Goal: Task Accomplishment & Management: Complete application form

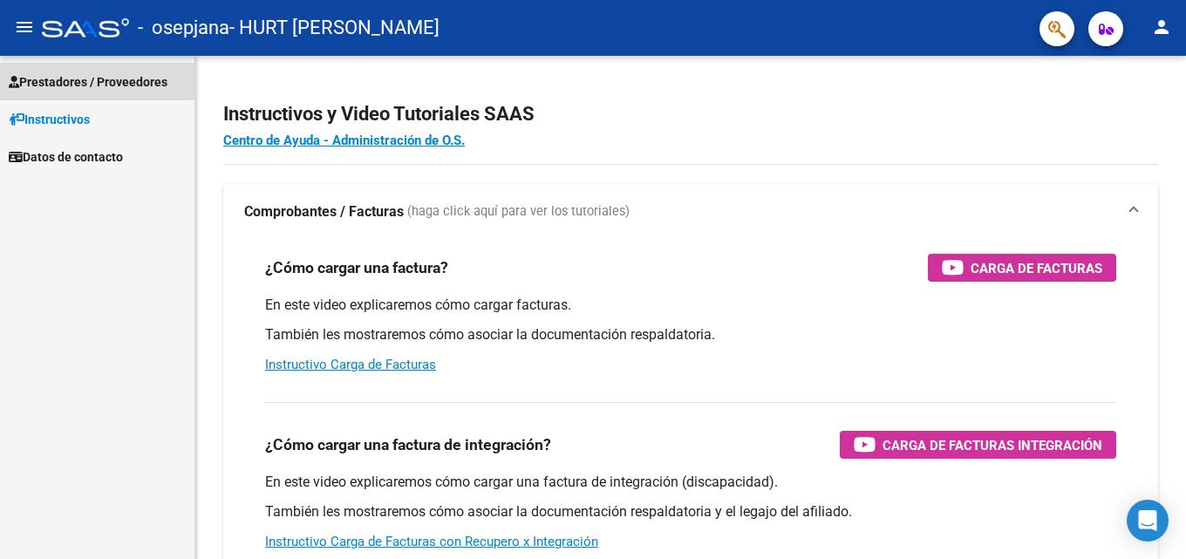
click at [104, 83] on span "Prestadores / Proveedores" at bounding box center [88, 81] width 159 height 19
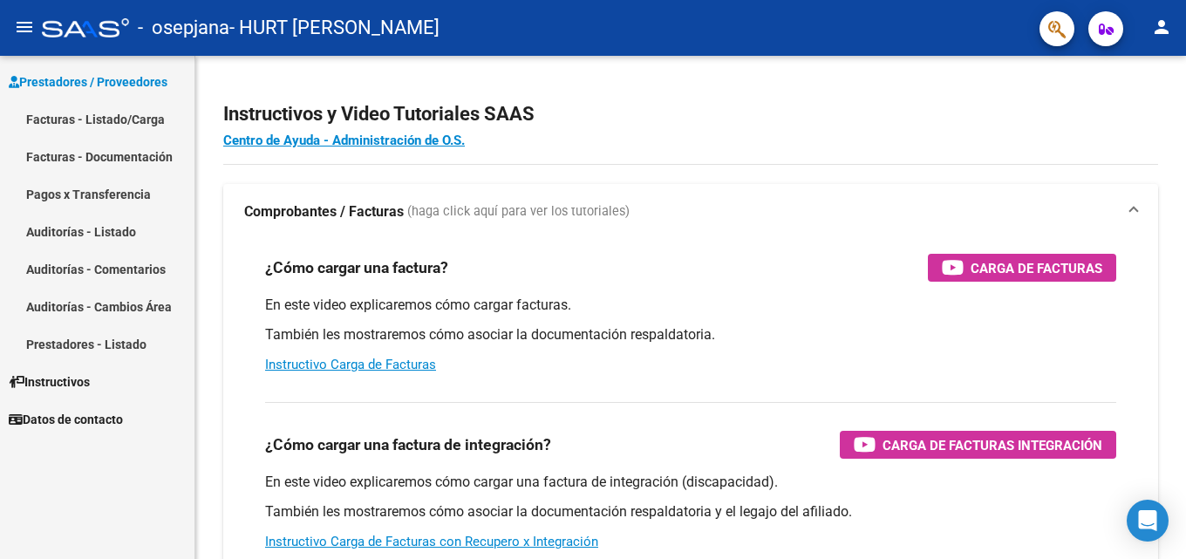
click at [69, 120] on link "Facturas - Listado/Carga" at bounding box center [97, 118] width 194 height 37
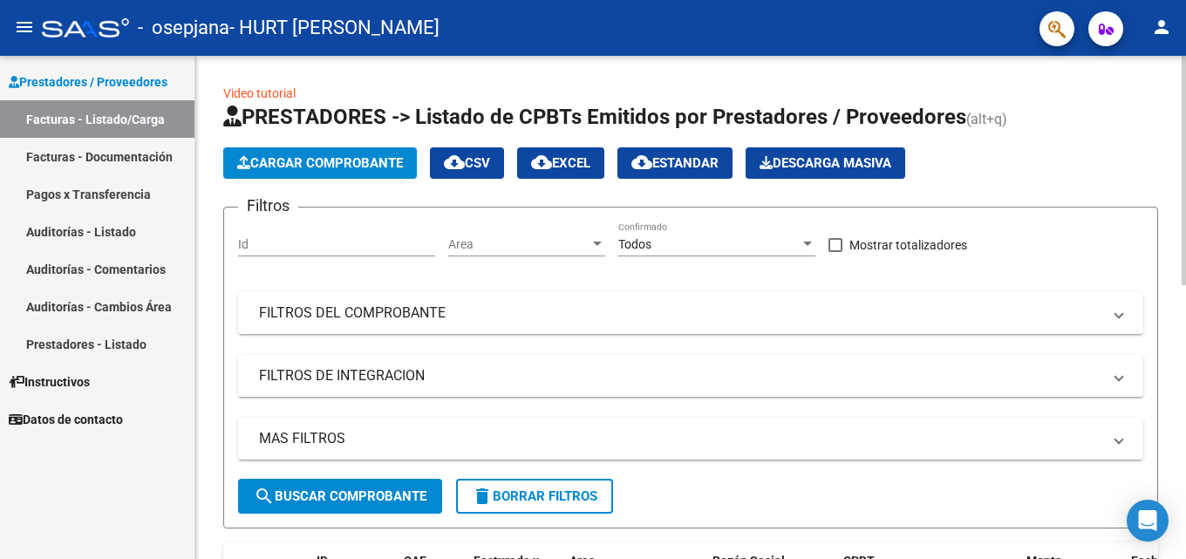
click at [1185, 135] on div at bounding box center [1183, 170] width 4 height 229
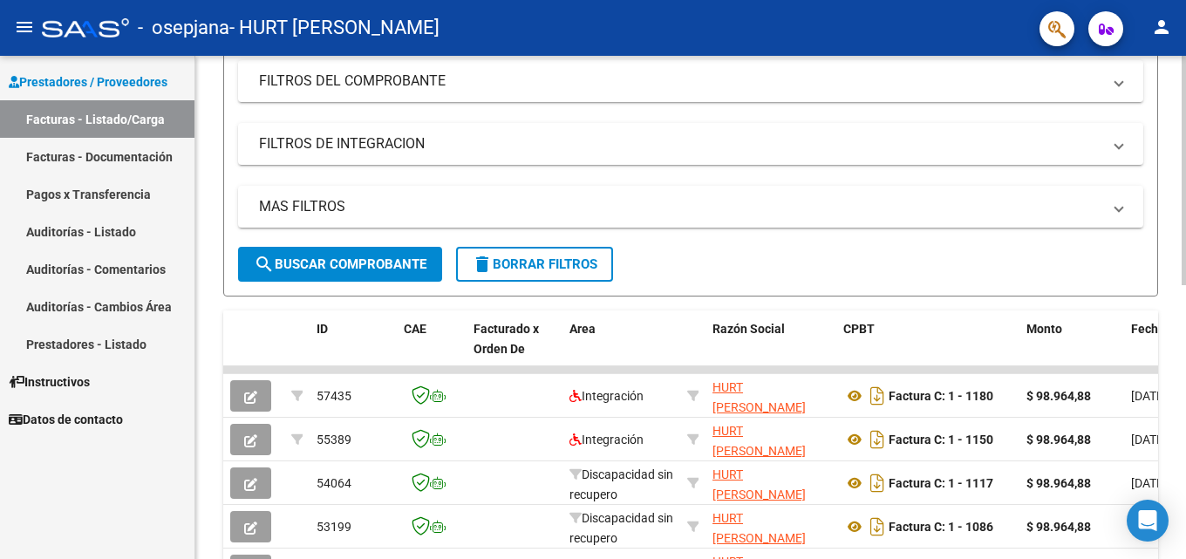
scroll to position [240, 0]
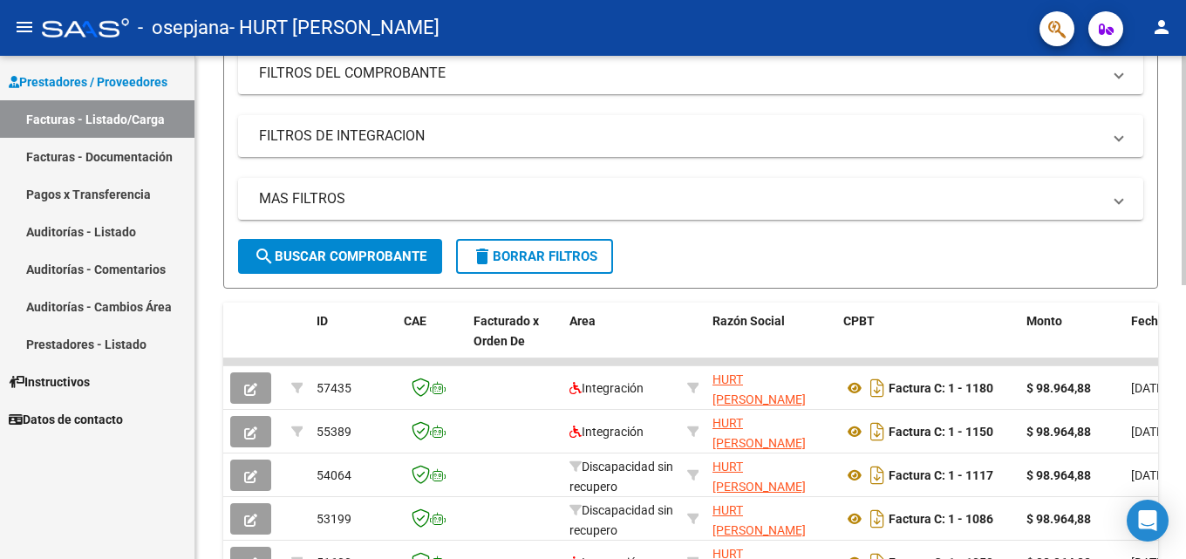
click at [1163, 244] on div "Video tutorial PRESTADORES -> Listado de CPBTs Emitidos por Prestadores / Prove…" at bounding box center [692, 362] width 995 height 1092
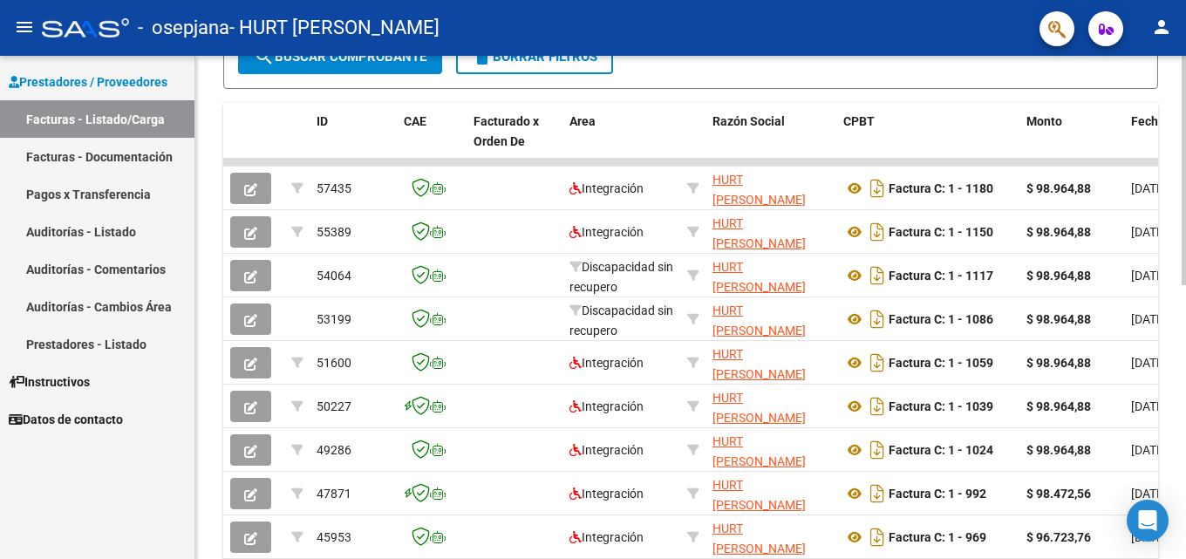
scroll to position [452, 0]
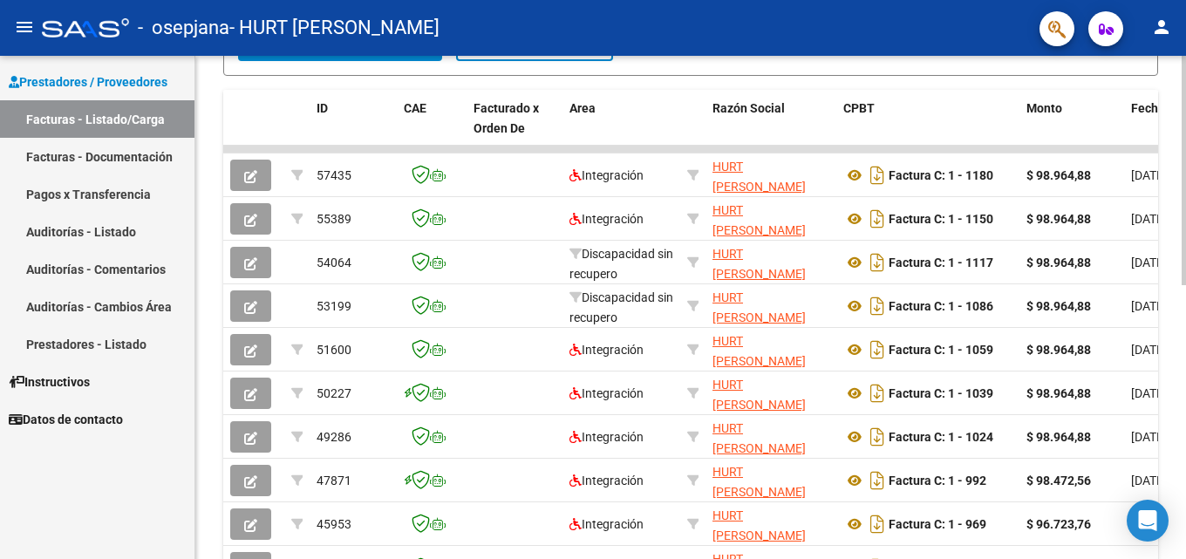
click at [1185, 343] on div at bounding box center [1183, 381] width 4 height 229
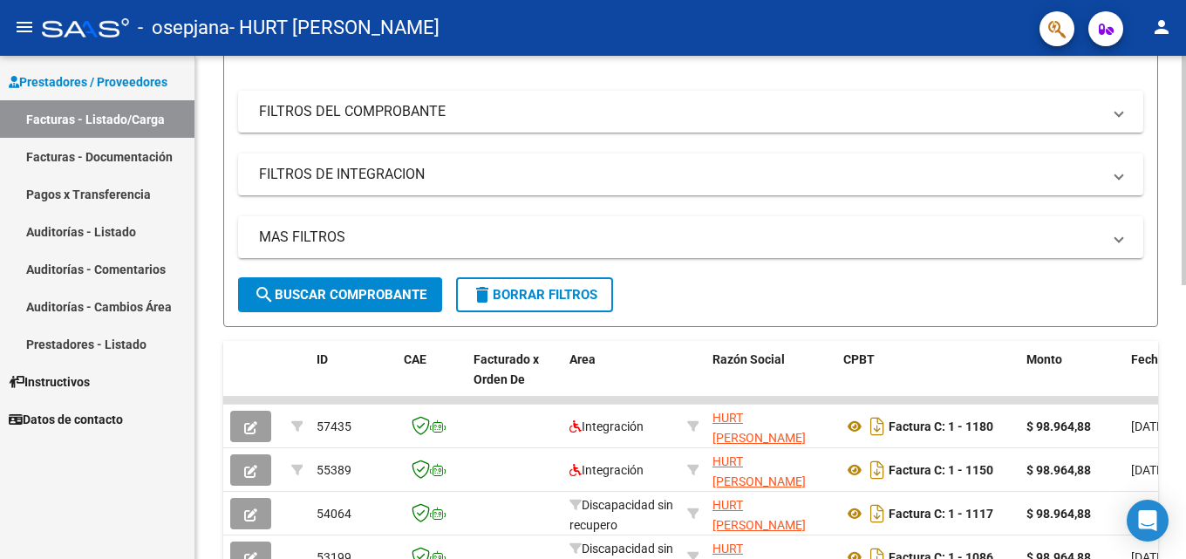
scroll to position [253, 0]
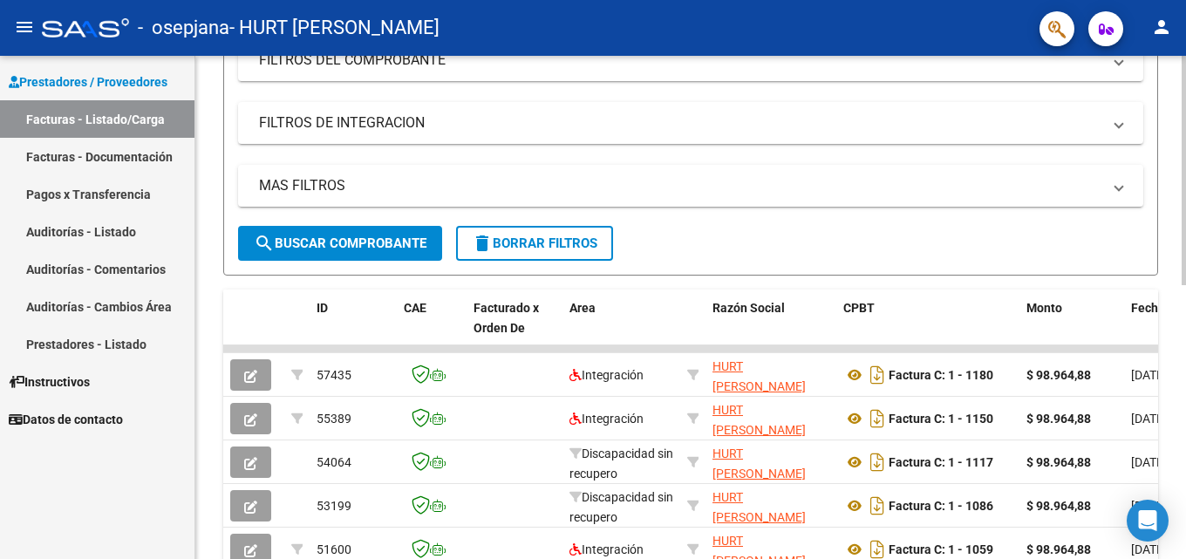
click at [1185, 235] on div at bounding box center [1183, 287] width 4 height 229
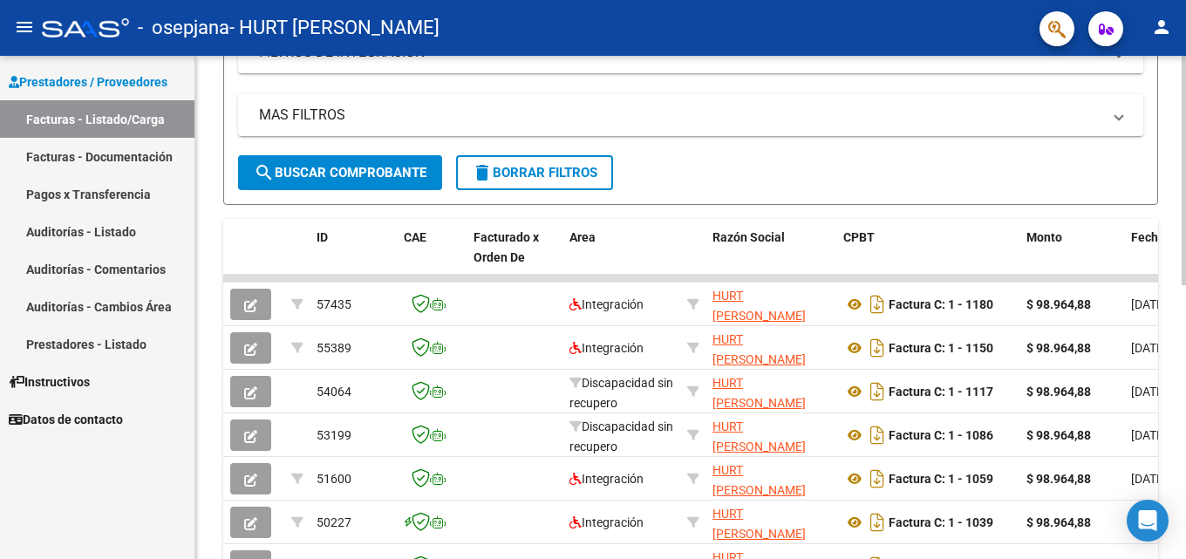
click at [1185, 267] on div at bounding box center [1183, 321] width 4 height 229
drag, startPoint x: 1048, startPoint y: 275, endPoint x: 1118, endPoint y: 260, distance: 71.5
click at [1118, 260] on div "ID CAE Facturado x Orden De Area Razón Social CPBT Monto Fecha Cpbt Días desde …" at bounding box center [690, 493] width 935 height 549
drag, startPoint x: 1116, startPoint y: 280, endPoint x: 1148, endPoint y: 270, distance: 33.7
click at [1148, 270] on div "ID CAE Facturado x Orden De Area Razón Social CPBT Monto Fecha Cpbt Días desde …" at bounding box center [690, 493] width 935 height 549
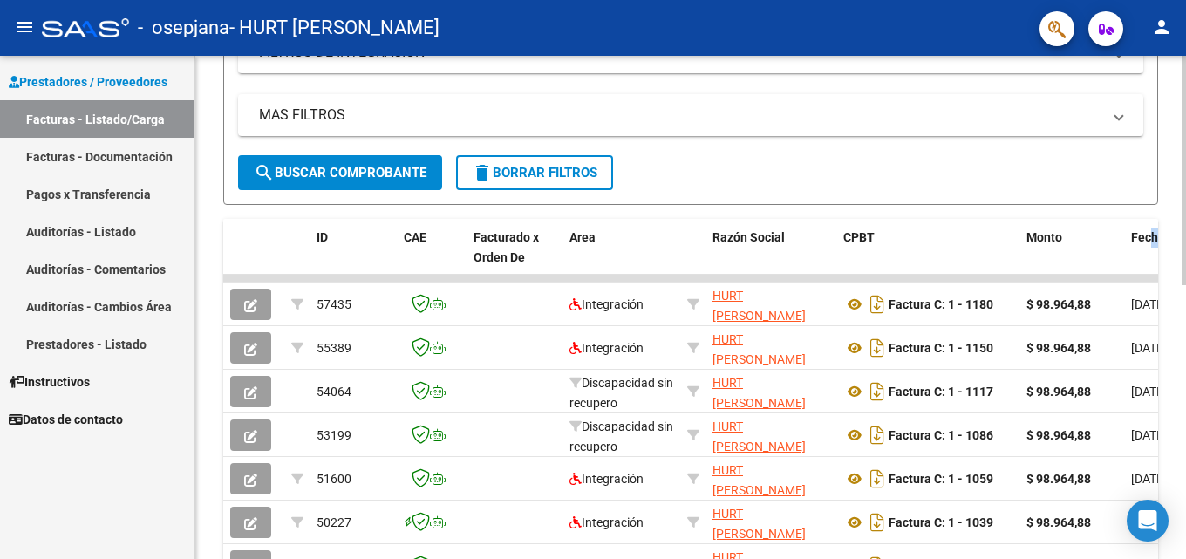
drag, startPoint x: 1148, startPoint y: 270, endPoint x: 1180, endPoint y: 270, distance: 32.3
click at [1180, 270] on div "Video tutorial PRESTADORES -> Listado de CPBTs Emitidos por Prestadores / Prove…" at bounding box center [690, 278] width 990 height 1092
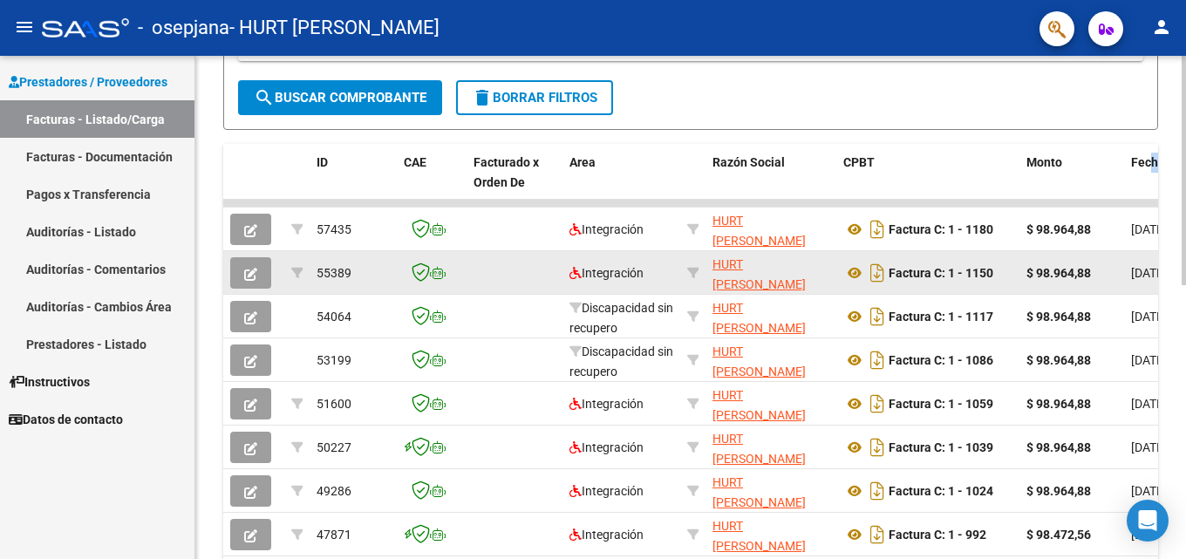
scroll to position [405, 0]
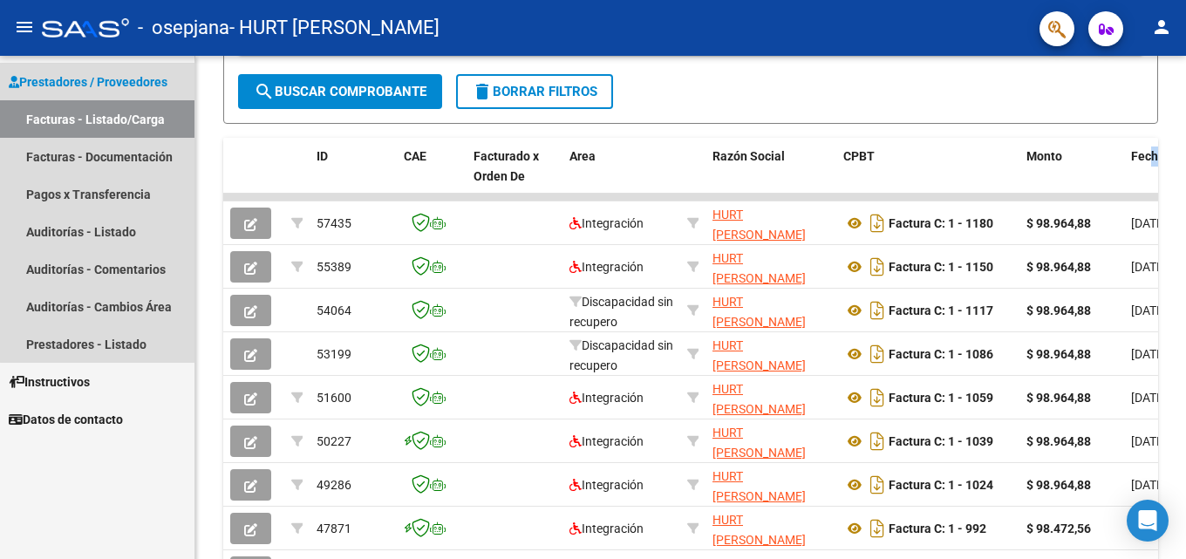
click at [126, 111] on link "Facturas - Listado/Carga" at bounding box center [97, 118] width 194 height 37
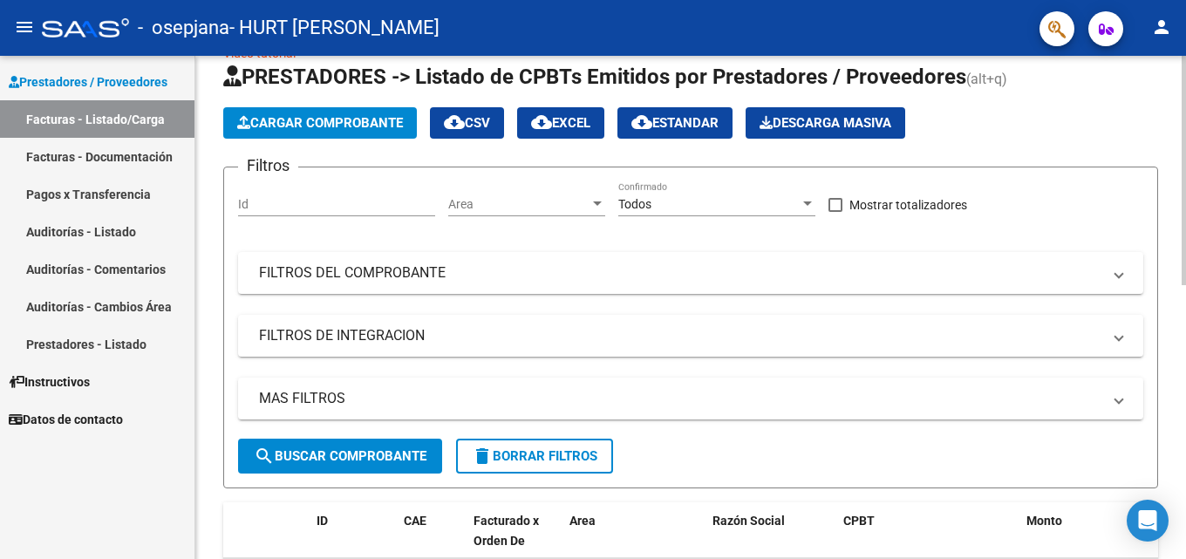
scroll to position [0, 0]
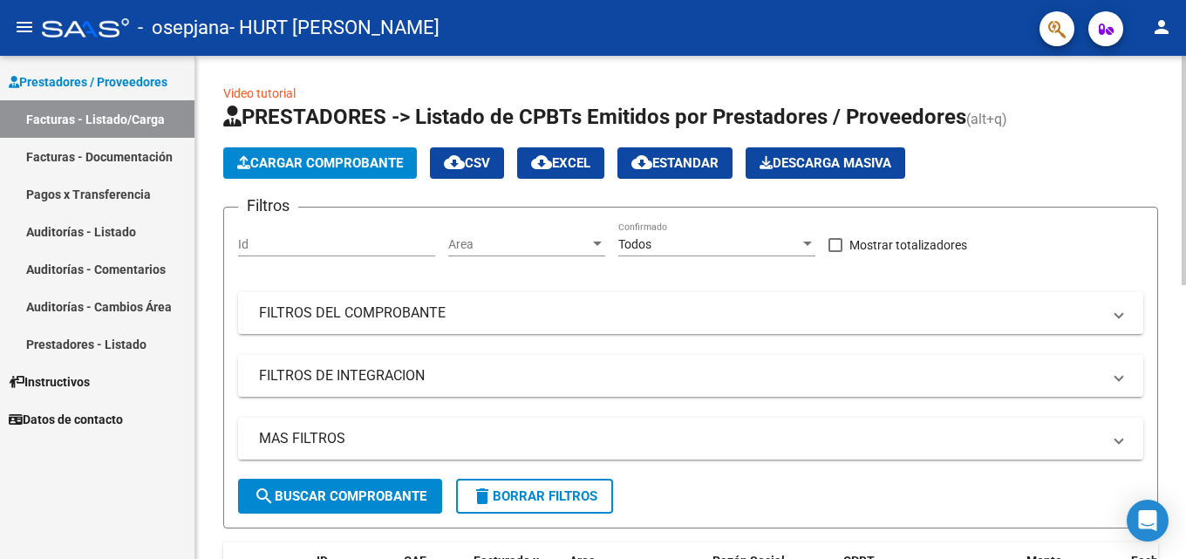
click at [1185, 30] on div "menu - osepjana - HURT [PERSON_NAME] person Prestadores / Proveedores Facturas …" at bounding box center [593, 279] width 1186 height 559
click at [364, 154] on button "Cargar Comprobante" at bounding box center [320, 162] width 194 height 31
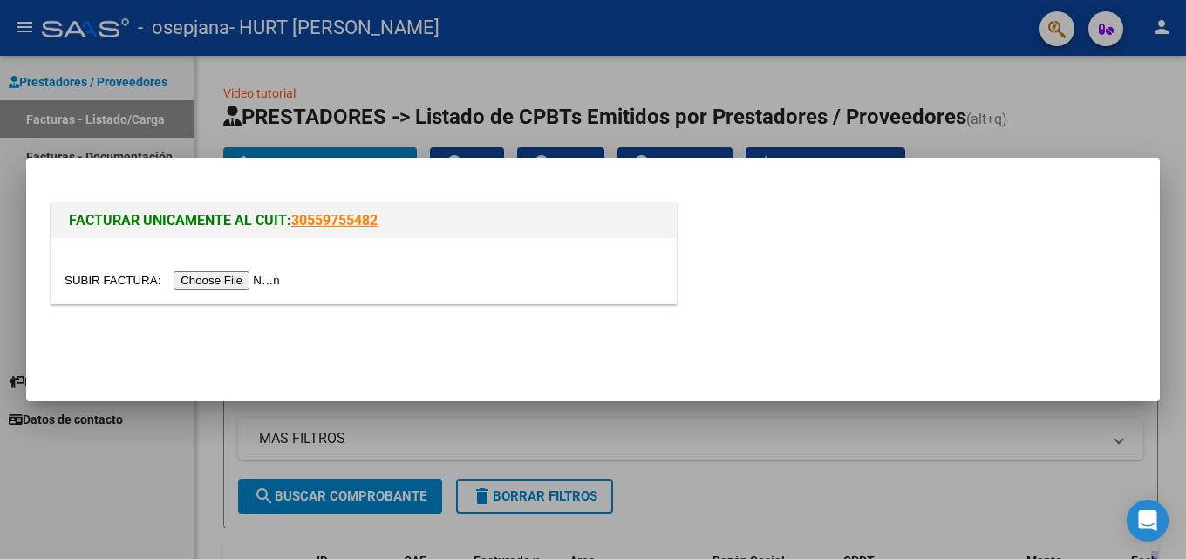
click at [206, 281] on input "file" at bounding box center [175, 280] width 221 height 18
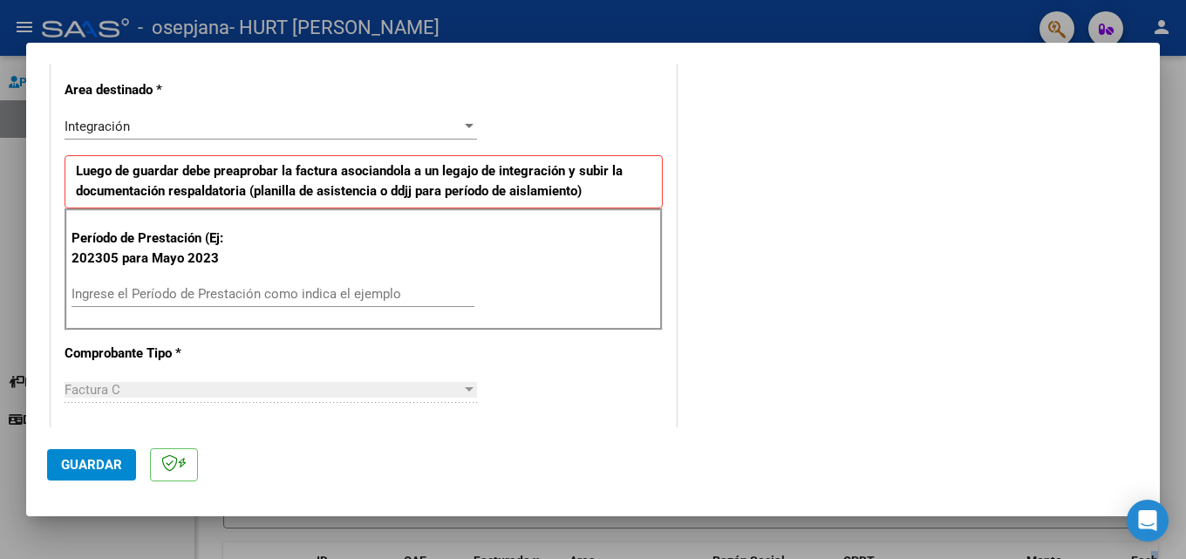
scroll to position [425, 0]
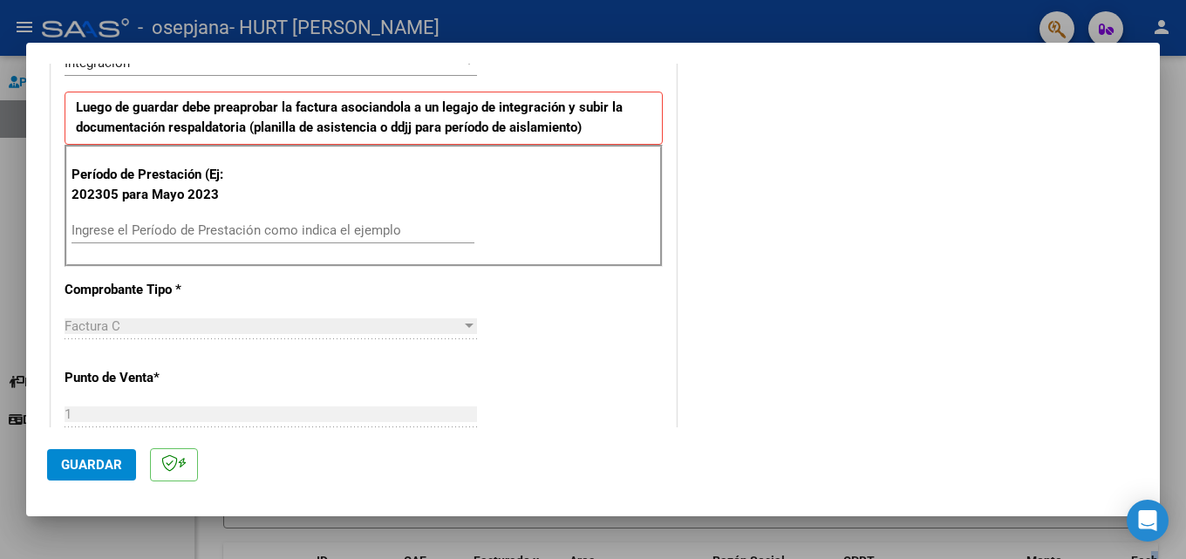
click at [347, 233] on input "Ingrese el Período de Prestación como indica el ejemplo" at bounding box center [272, 230] width 403 height 16
type input "202507"
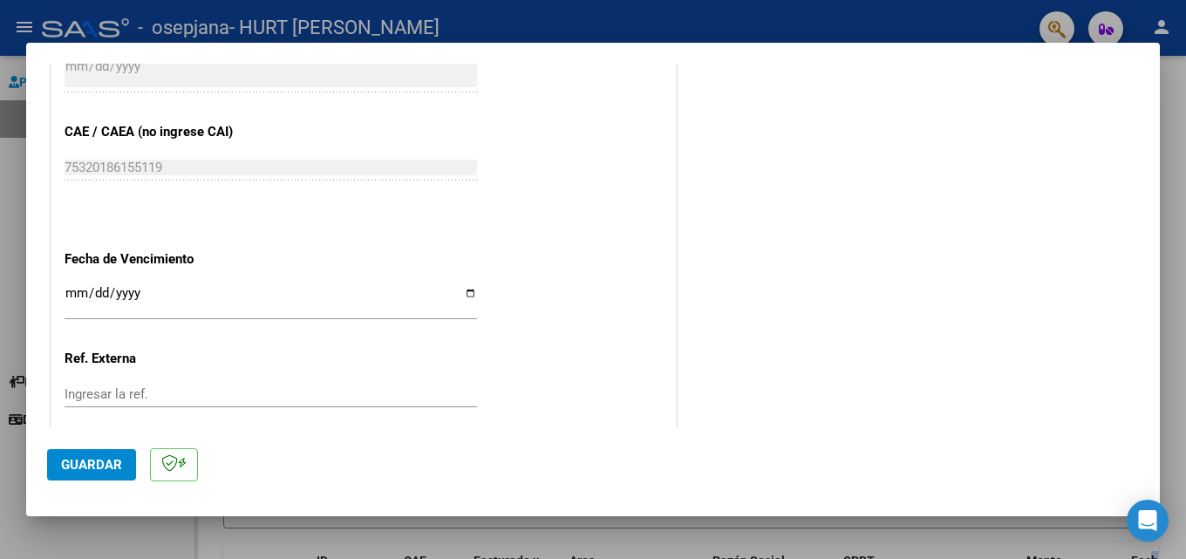
scroll to position [1016, 0]
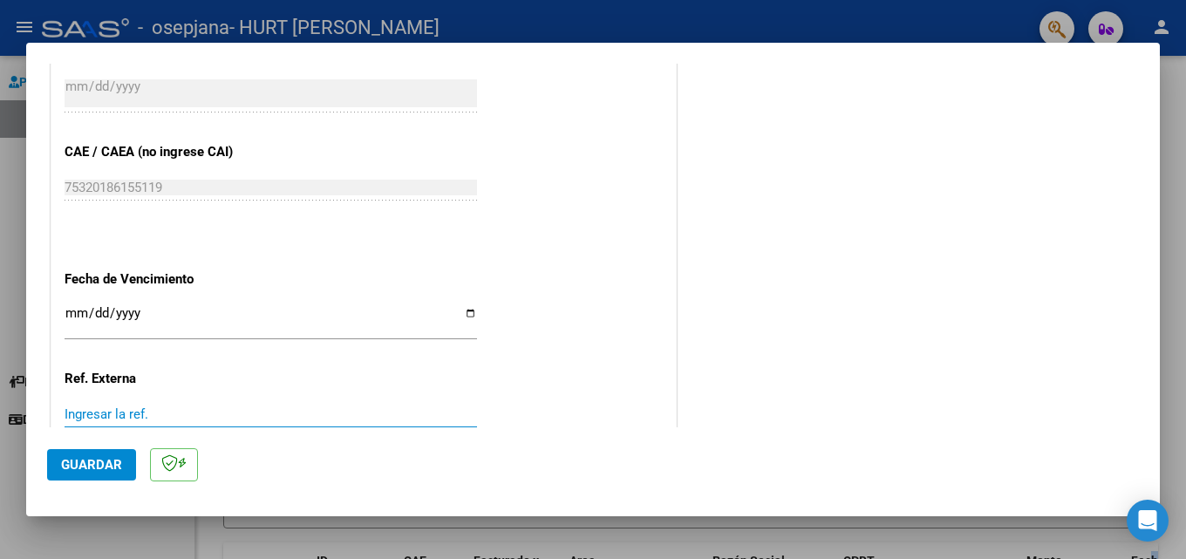
click at [300, 408] on input "Ingresar la ref." at bounding box center [271, 414] width 412 height 16
click at [468, 308] on input "Ingresar la fecha" at bounding box center [271, 320] width 412 height 28
type input "[DATE]"
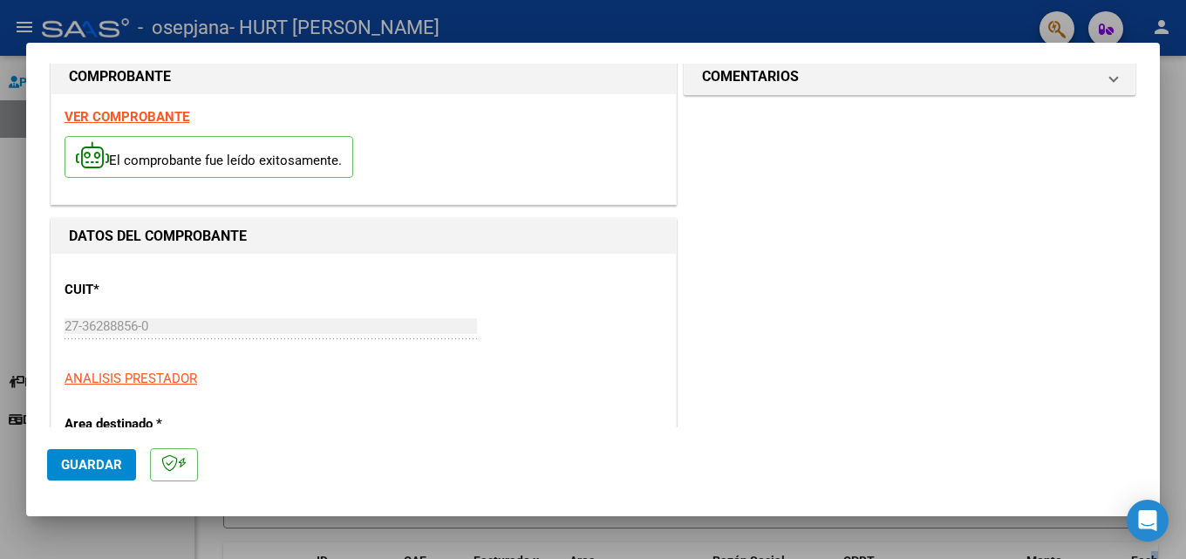
scroll to position [0, 0]
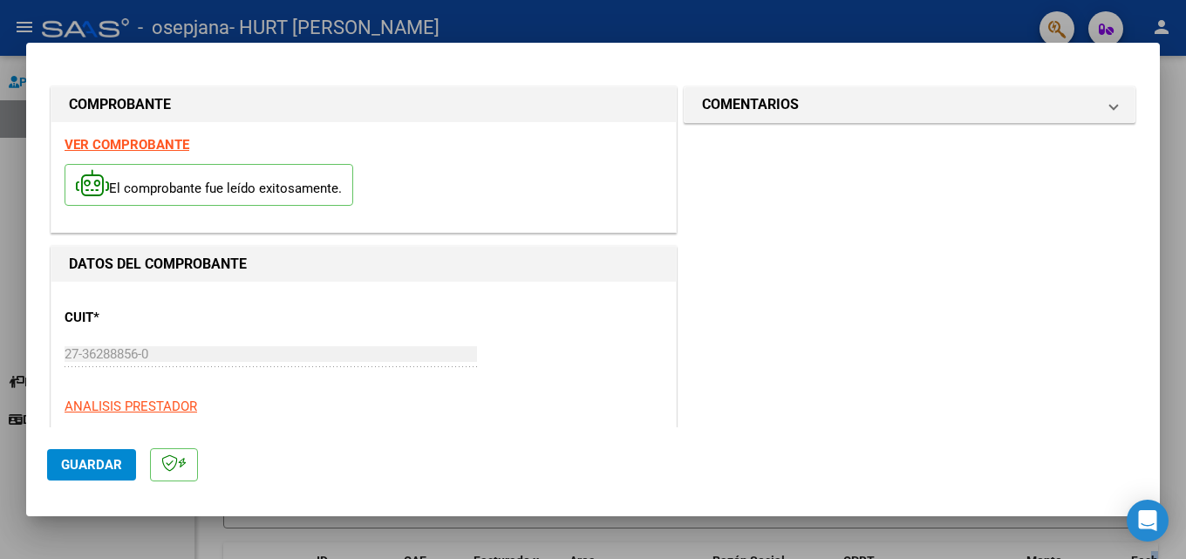
click at [100, 458] on span "Guardar" at bounding box center [91, 465] width 61 height 16
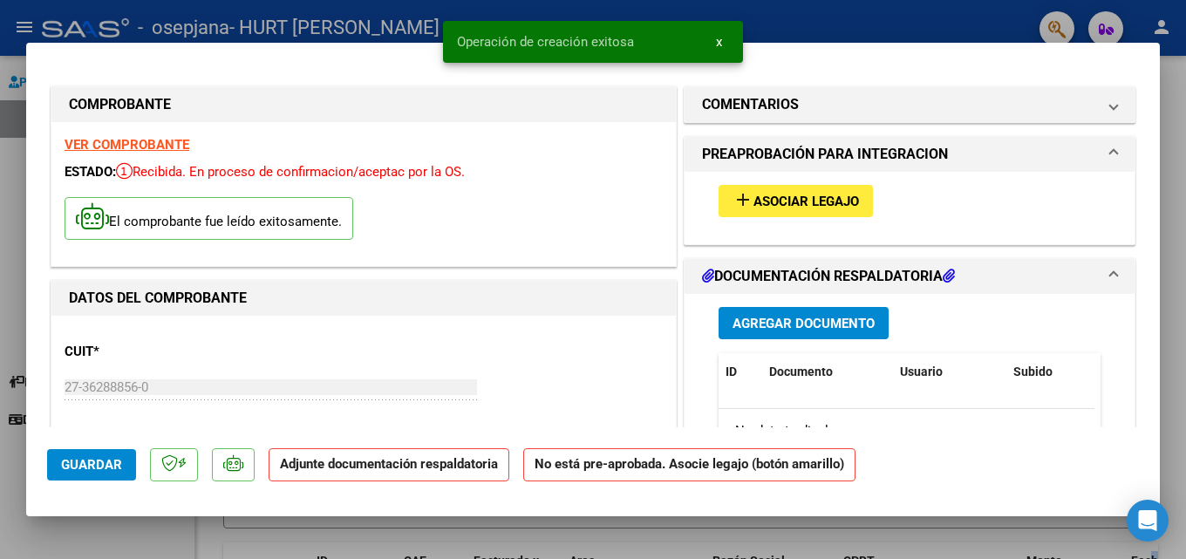
click at [823, 198] on span "Asociar Legajo" at bounding box center [805, 202] width 105 height 16
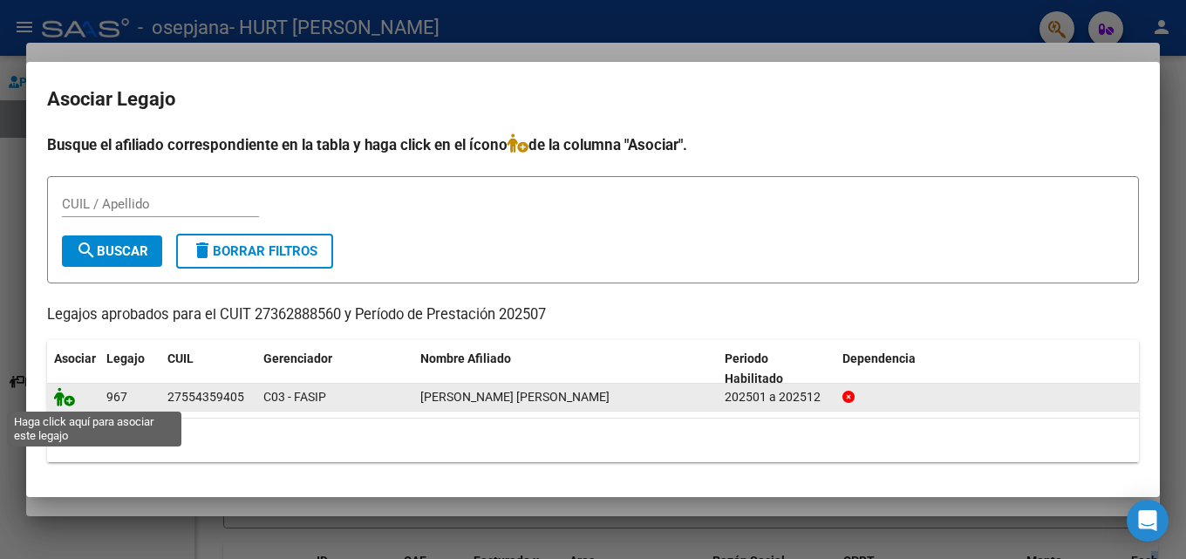
click at [66, 401] on icon at bounding box center [64, 396] width 21 height 19
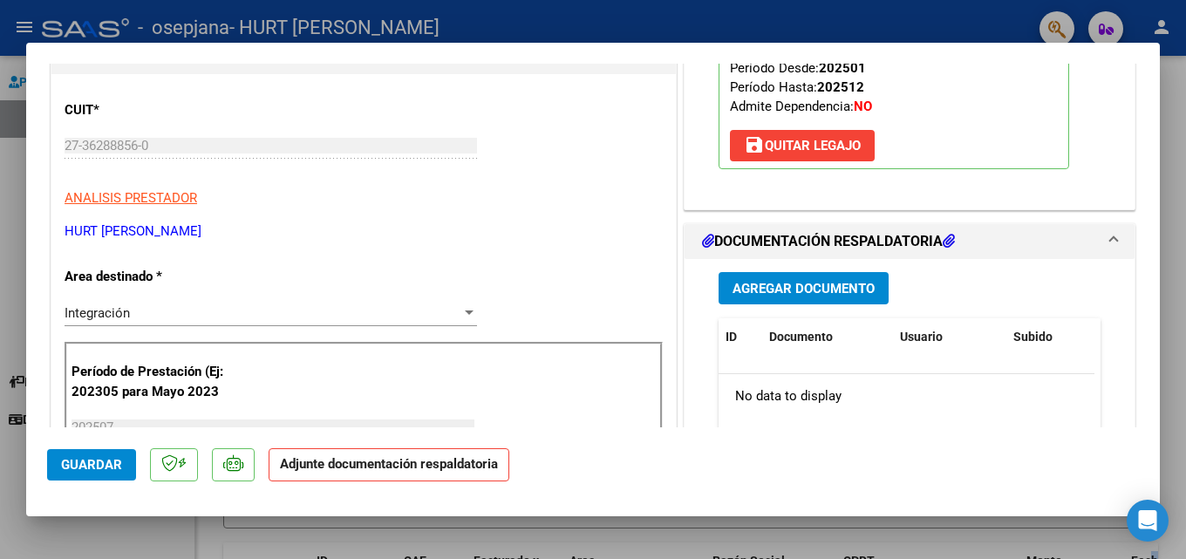
scroll to position [308, 0]
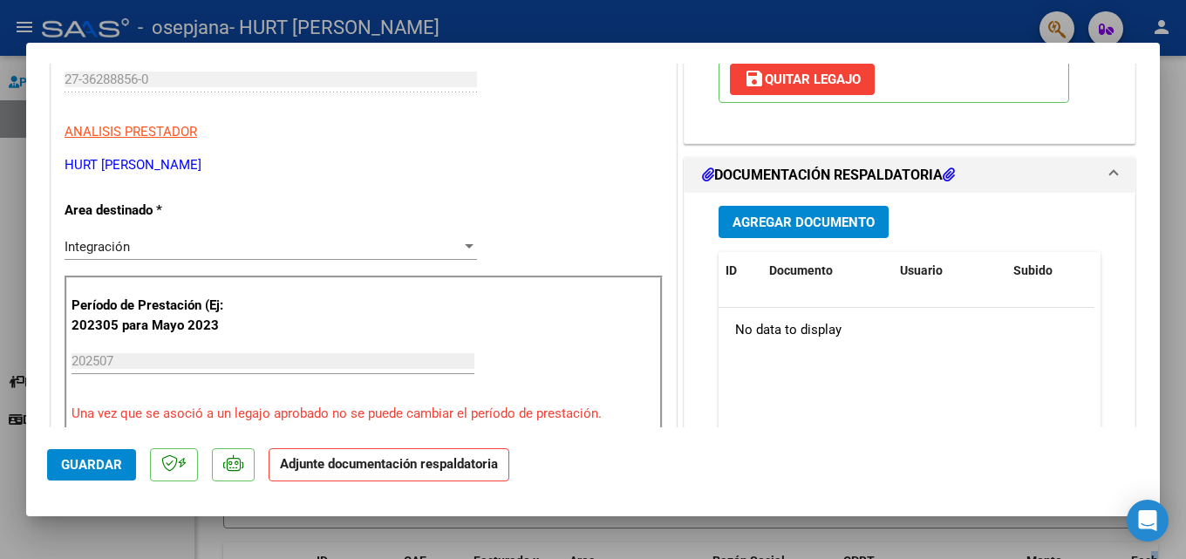
click at [833, 212] on button "Agregar Documento" at bounding box center [803, 222] width 170 height 32
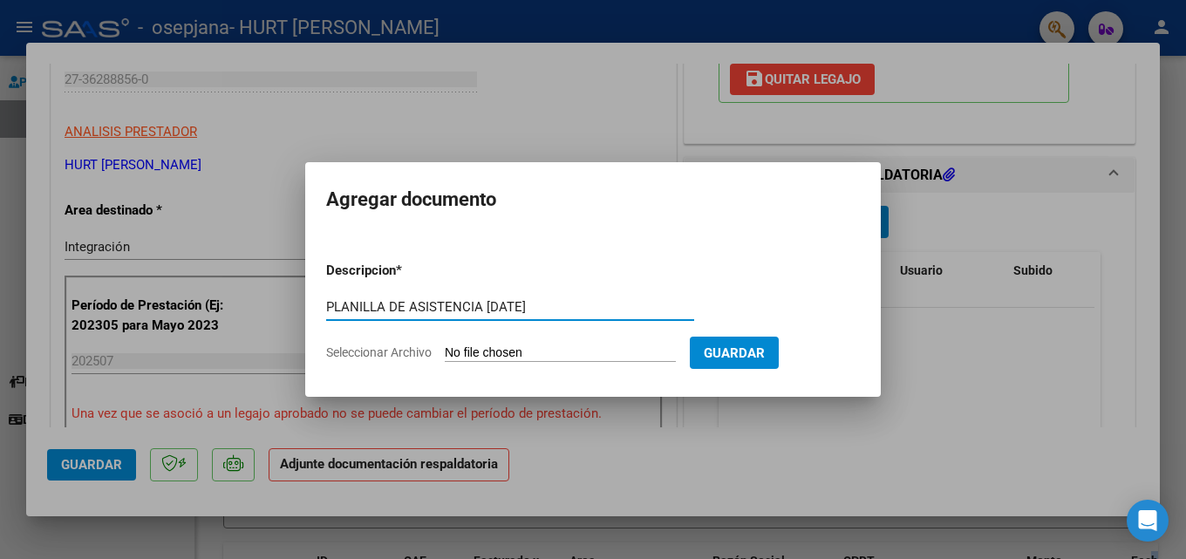
type input "PLANILLA DE ASISTENCIA [DATE]"
click at [568, 350] on input "Seleccionar Archivo" at bounding box center [560, 353] width 231 height 17
type input "C:\fakepath\pLANILLA DE ASISTENCIA [PERSON_NAME] [DATE].jpg"
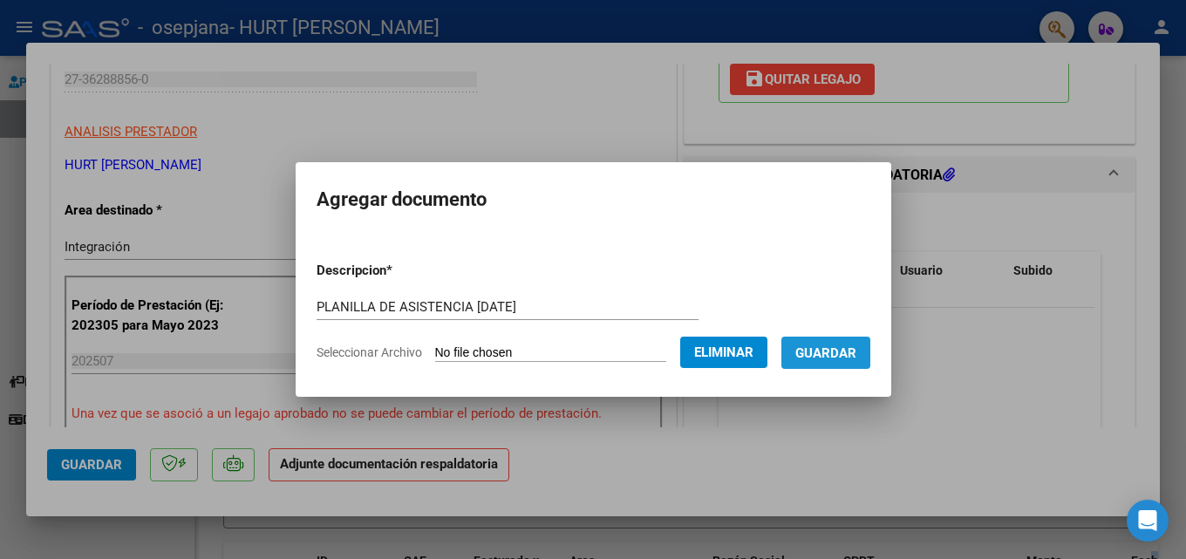
click at [832, 357] on span "Guardar" at bounding box center [825, 353] width 61 height 16
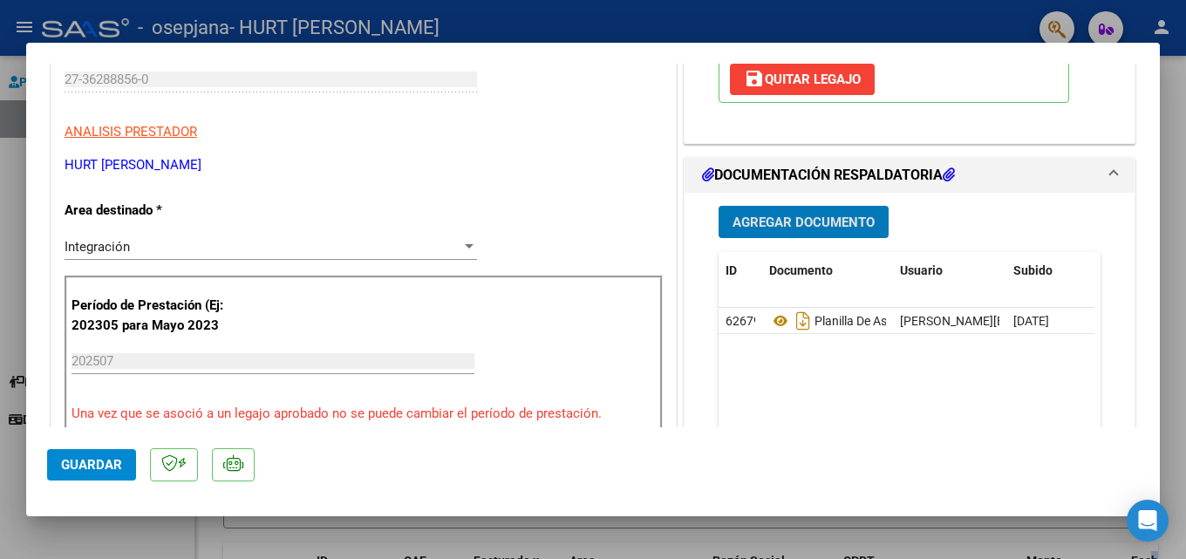
click at [80, 455] on button "Guardar" at bounding box center [91, 464] width 89 height 31
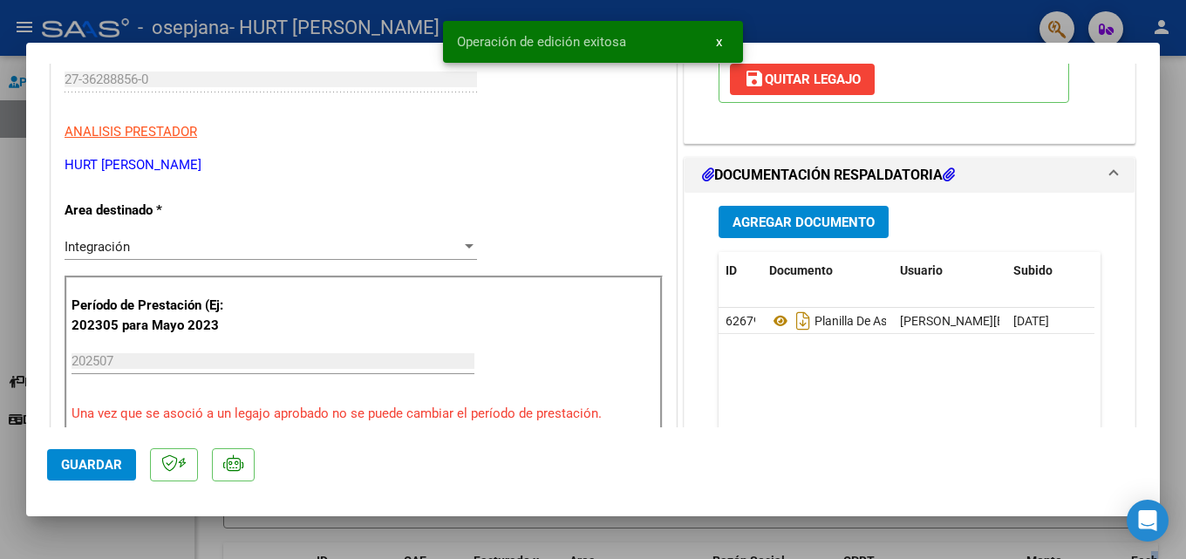
scroll to position [0, 0]
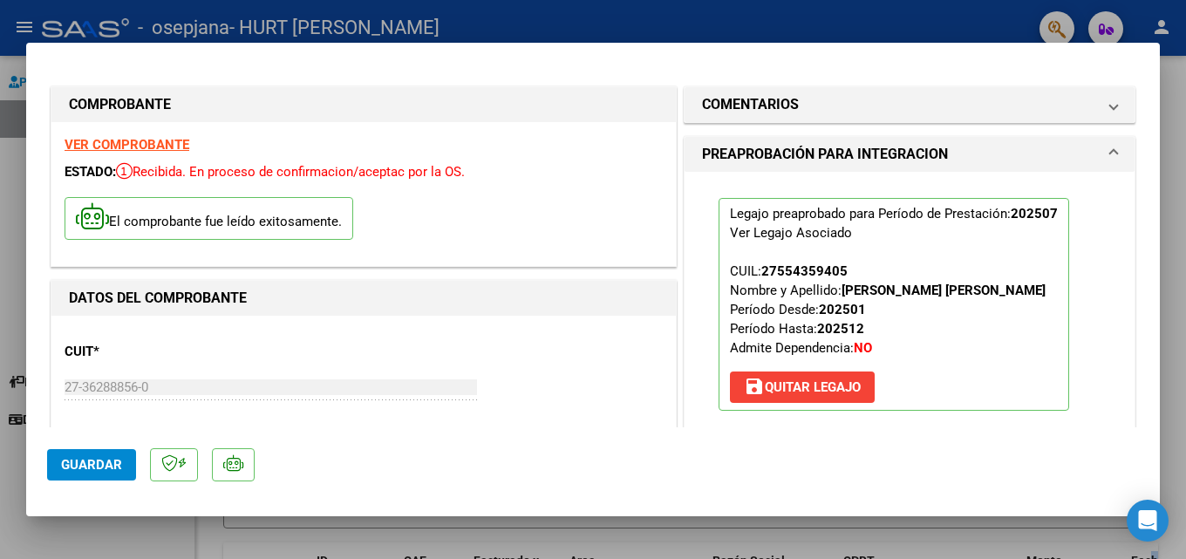
click at [1177, 171] on div at bounding box center [593, 279] width 1186 height 559
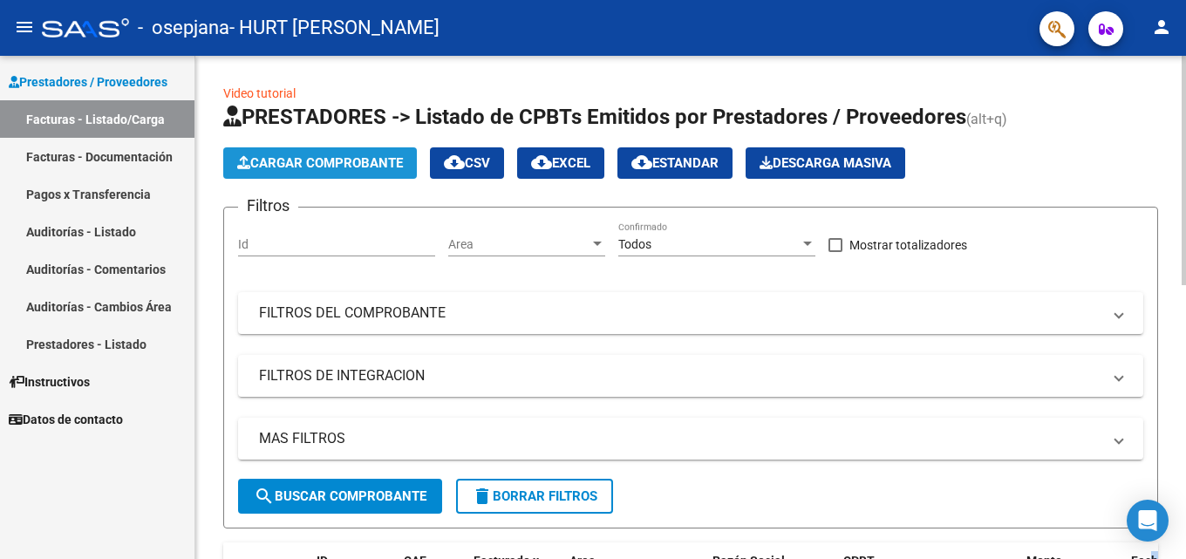
click at [295, 150] on button "Cargar Comprobante" at bounding box center [320, 162] width 194 height 31
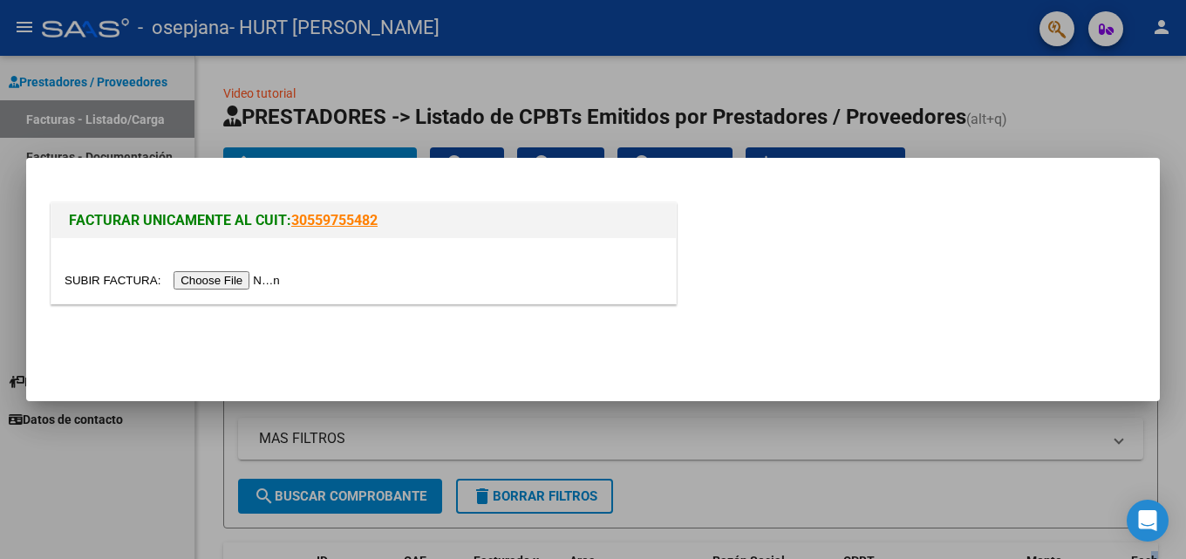
click at [220, 273] on input "file" at bounding box center [175, 280] width 221 height 18
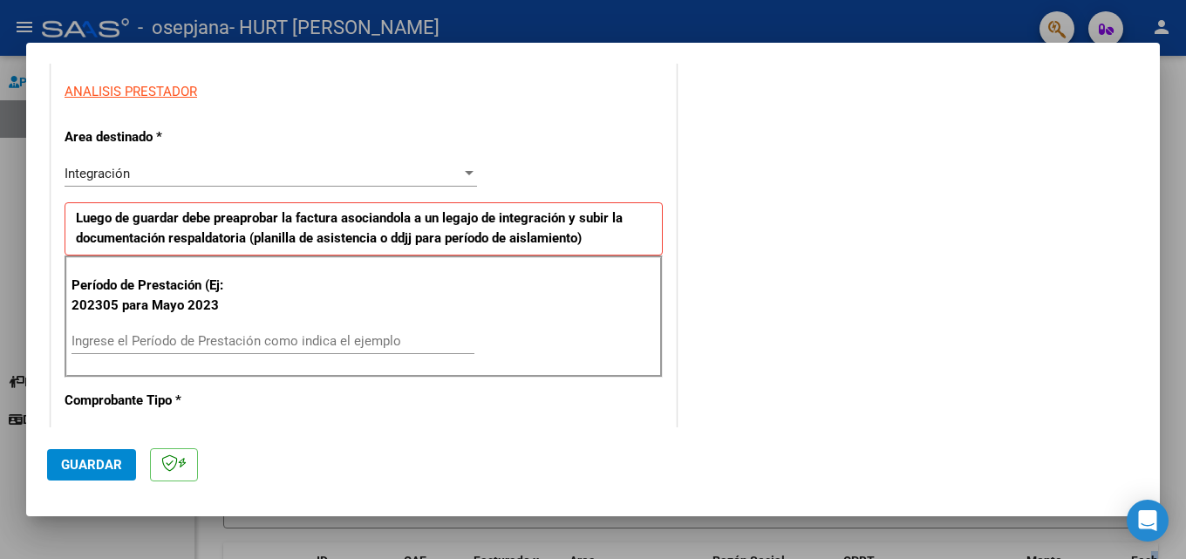
scroll to position [311, 0]
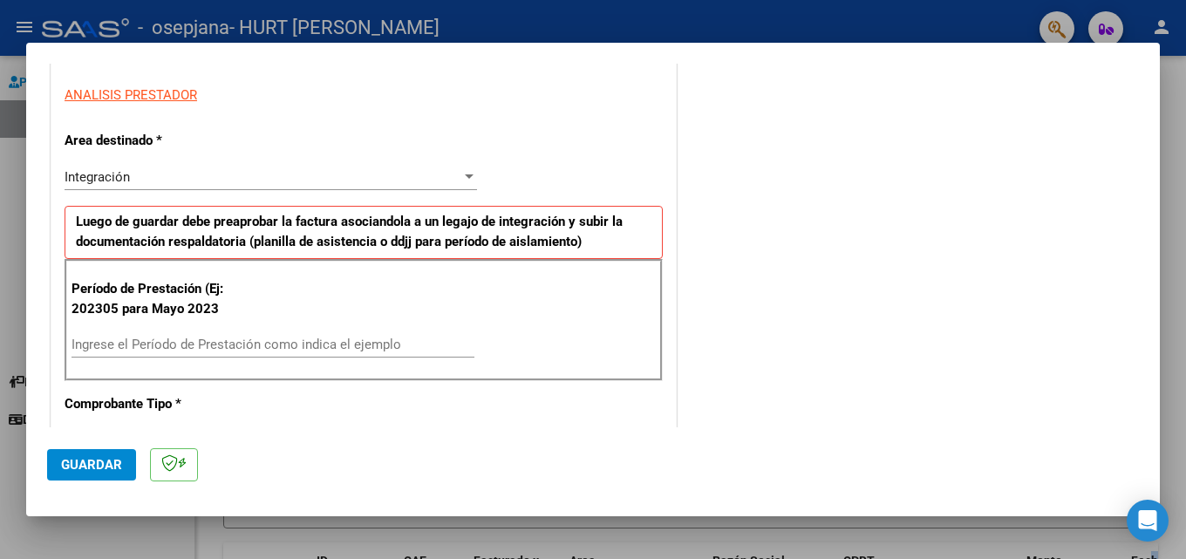
click at [274, 344] on input "Ingrese el Período de Prestación como indica el ejemplo" at bounding box center [272, 345] width 403 height 16
type input "202503"
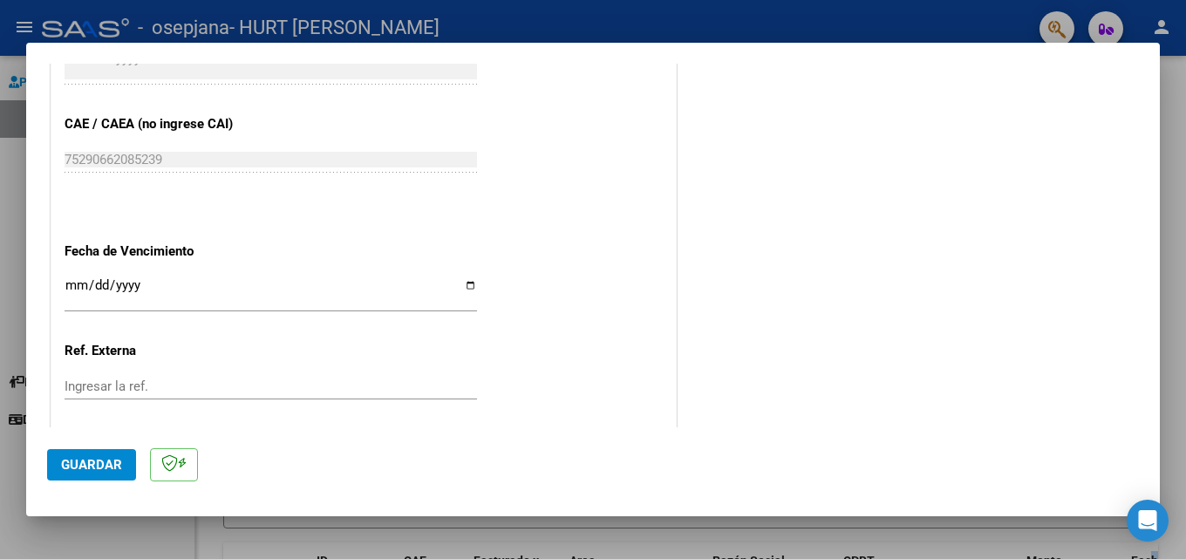
scroll to position [1059, 0]
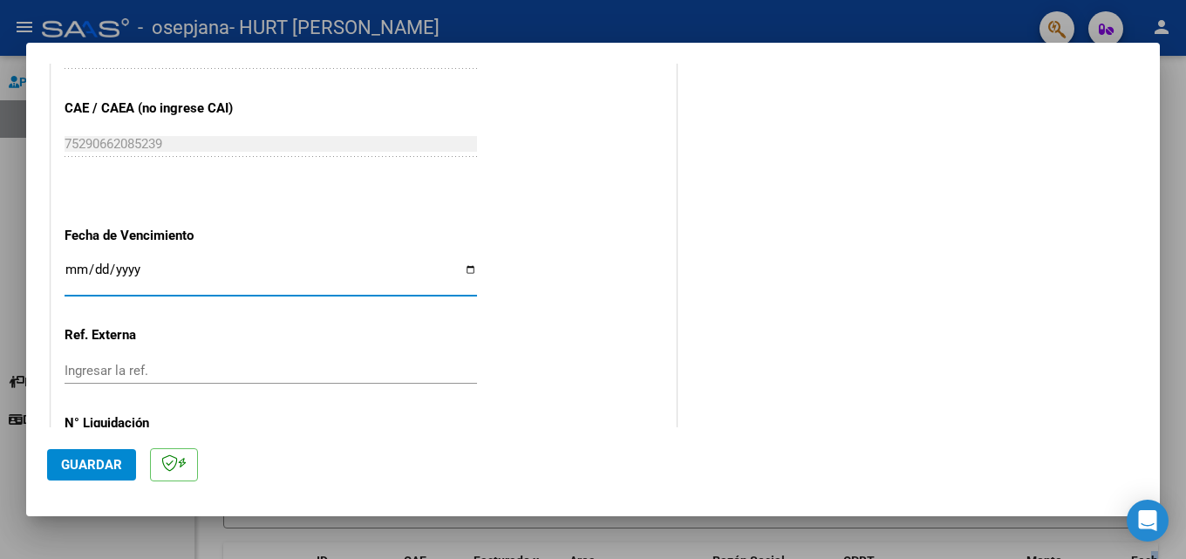
click at [464, 273] on input "Ingresar la fecha" at bounding box center [271, 276] width 412 height 28
type input "[DATE]"
click at [101, 264] on input "[DATE]" at bounding box center [271, 276] width 412 height 28
type input "[DATE]"
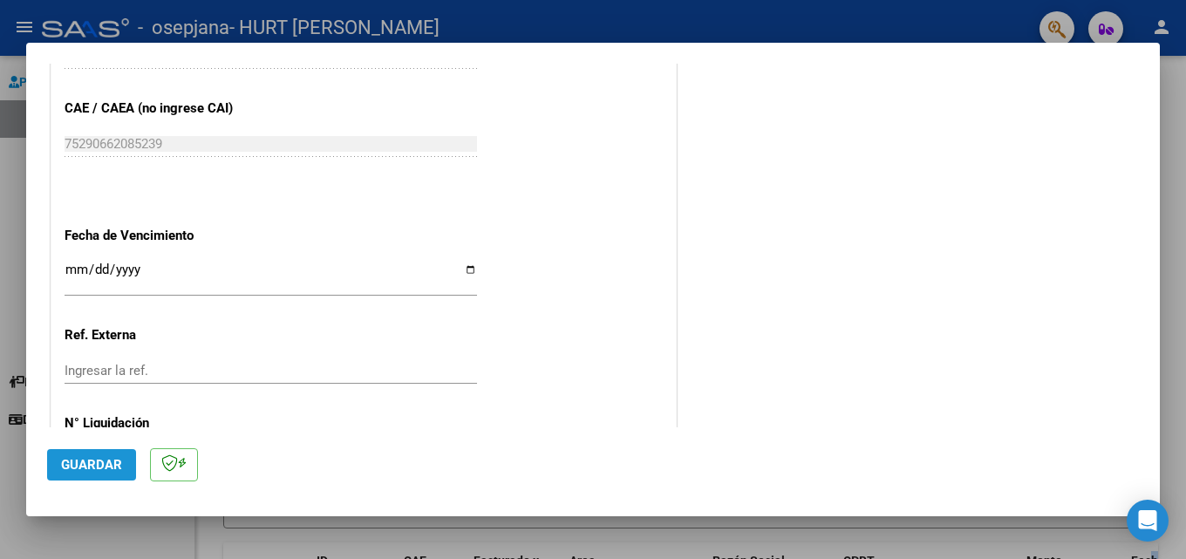
click at [96, 459] on span "Guardar" at bounding box center [91, 465] width 61 height 16
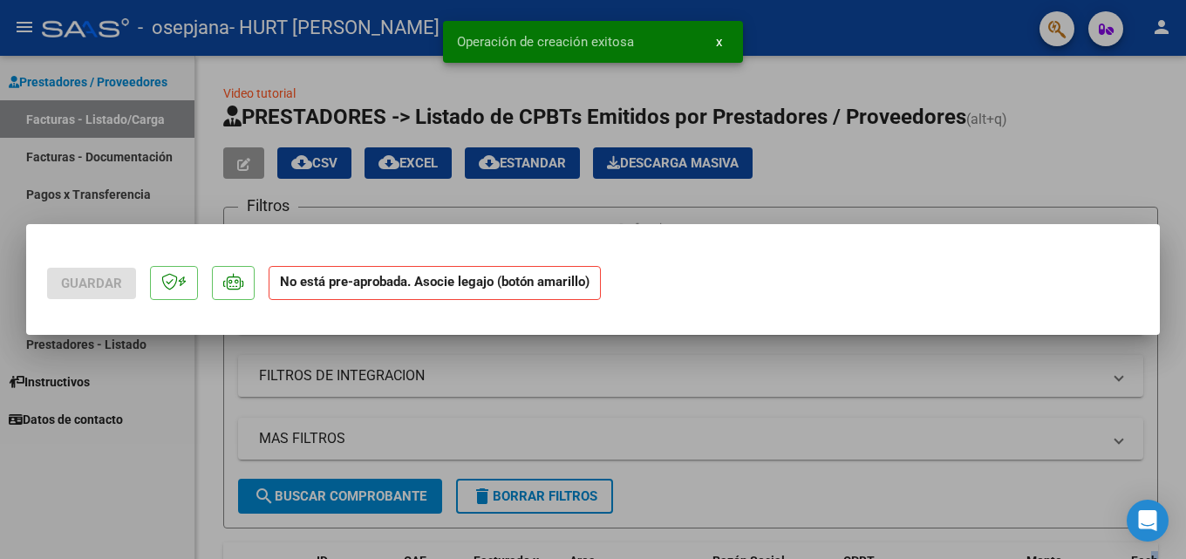
scroll to position [0, 0]
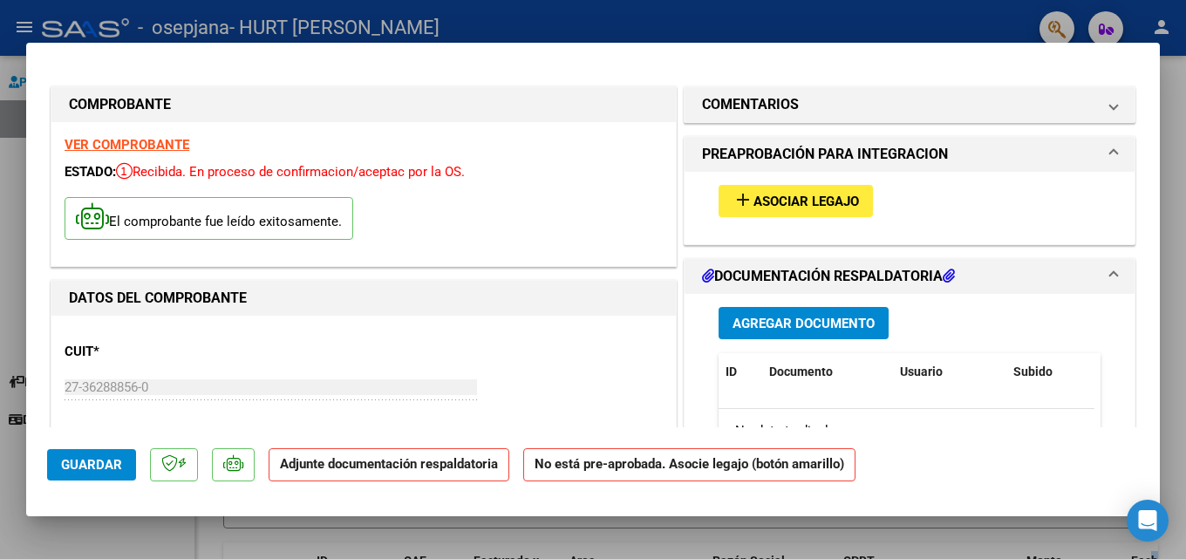
click at [773, 196] on span "Asociar Legajo" at bounding box center [805, 202] width 105 height 16
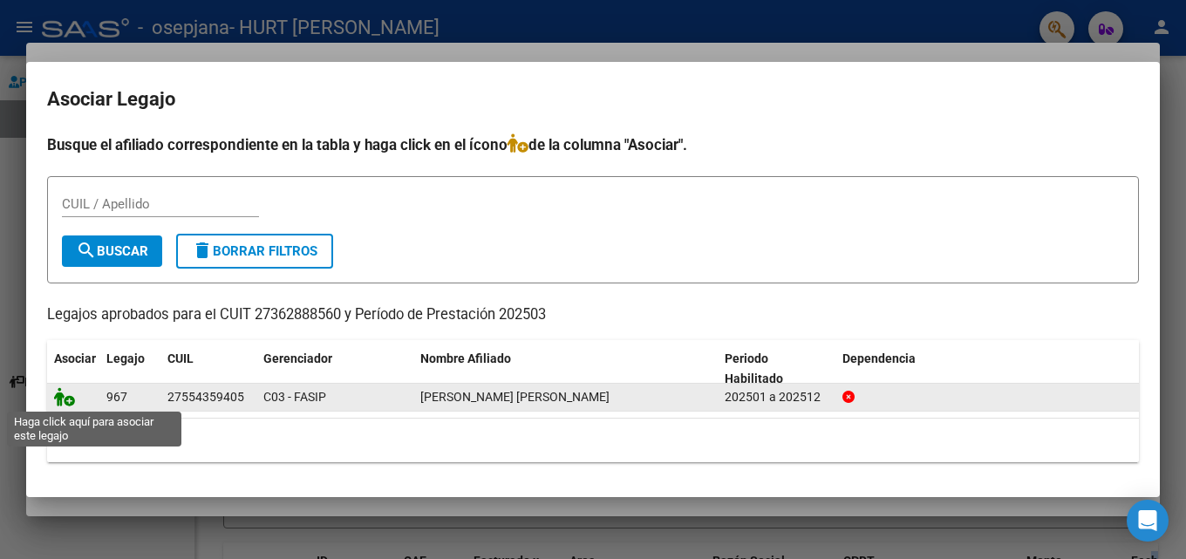
click at [65, 398] on icon at bounding box center [64, 396] width 21 height 19
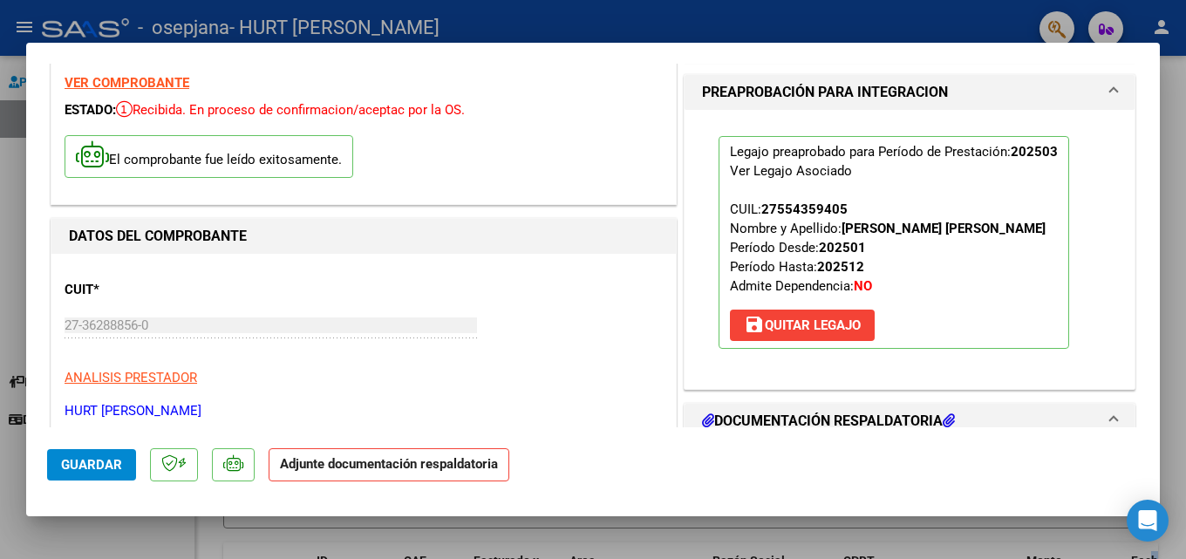
scroll to position [226, 0]
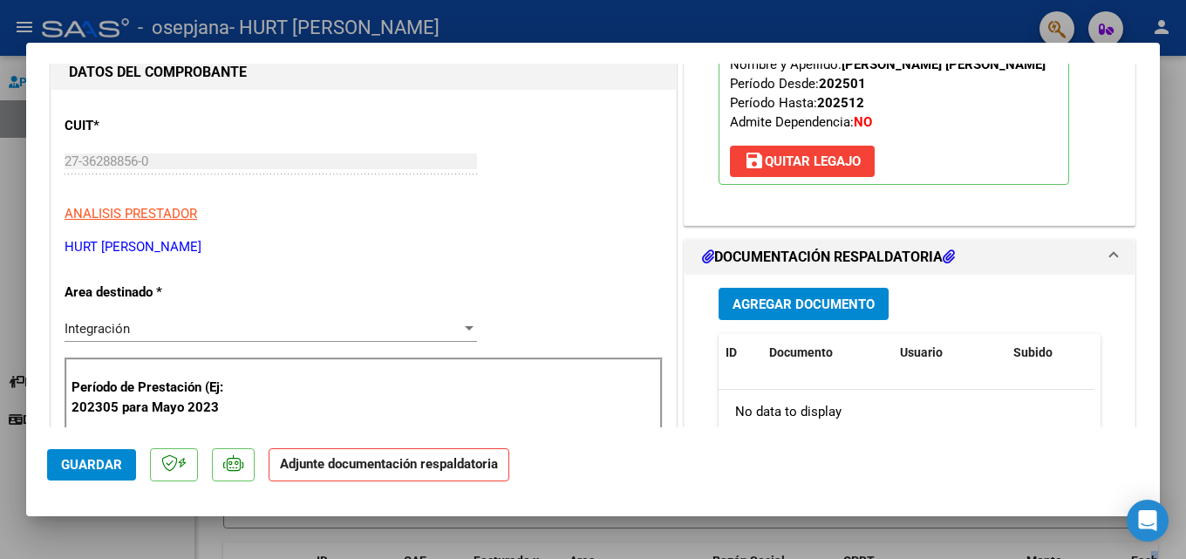
click at [821, 298] on span "Agregar Documento" at bounding box center [803, 304] width 142 height 16
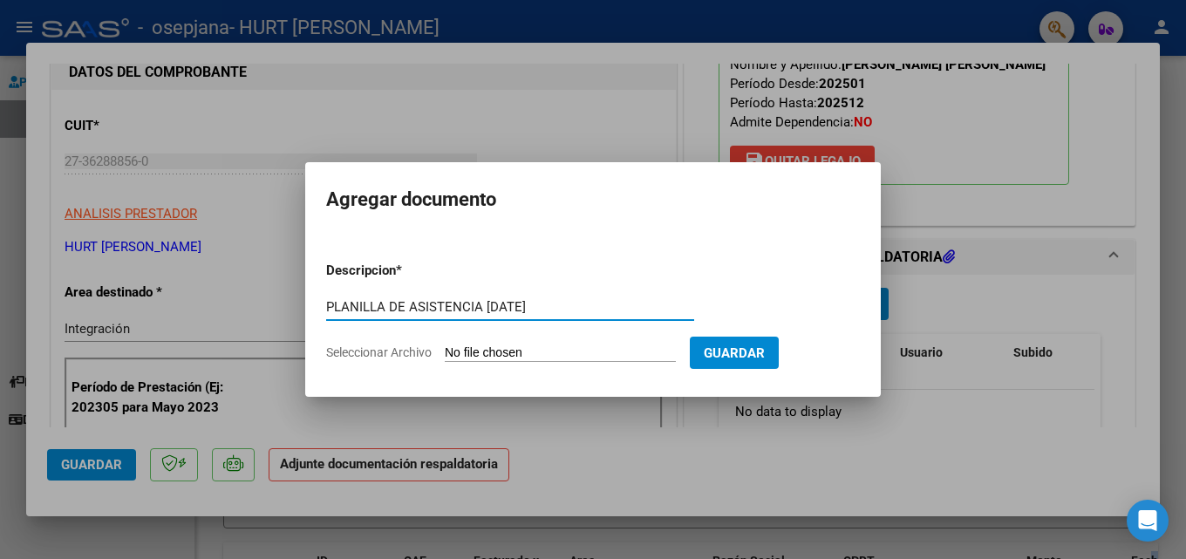
type input "PLANILLA DE ASISTENCIA [DATE]"
click at [636, 347] on input "Seleccionar Archivo" at bounding box center [560, 353] width 231 height 17
type input "C:\fakepath\PLANILLA DE ASIST [PERSON_NAME][DATE].jpg"
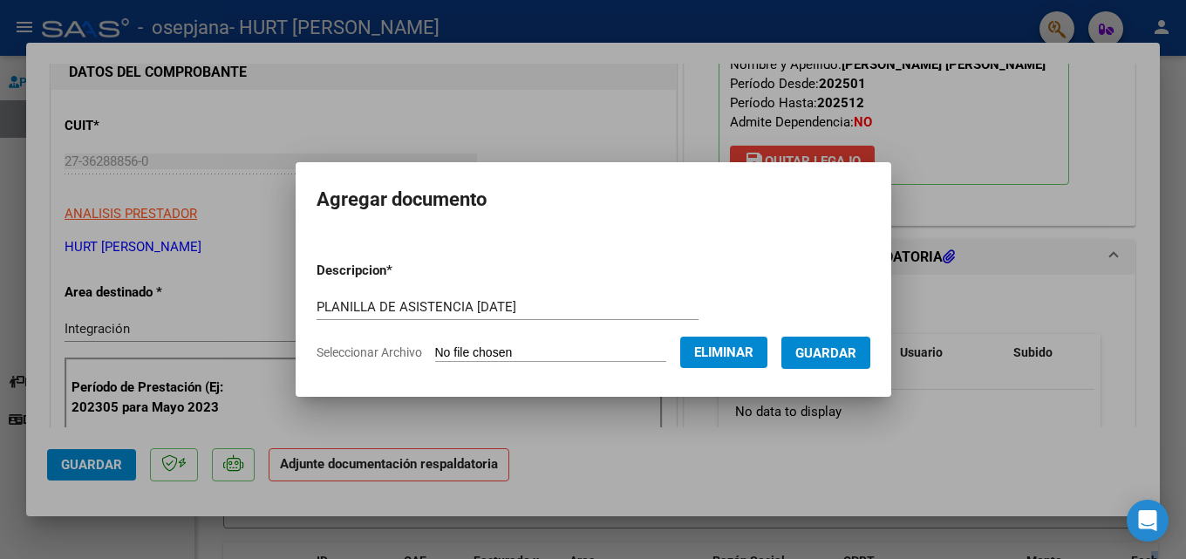
click at [837, 350] on span "Guardar" at bounding box center [825, 353] width 61 height 16
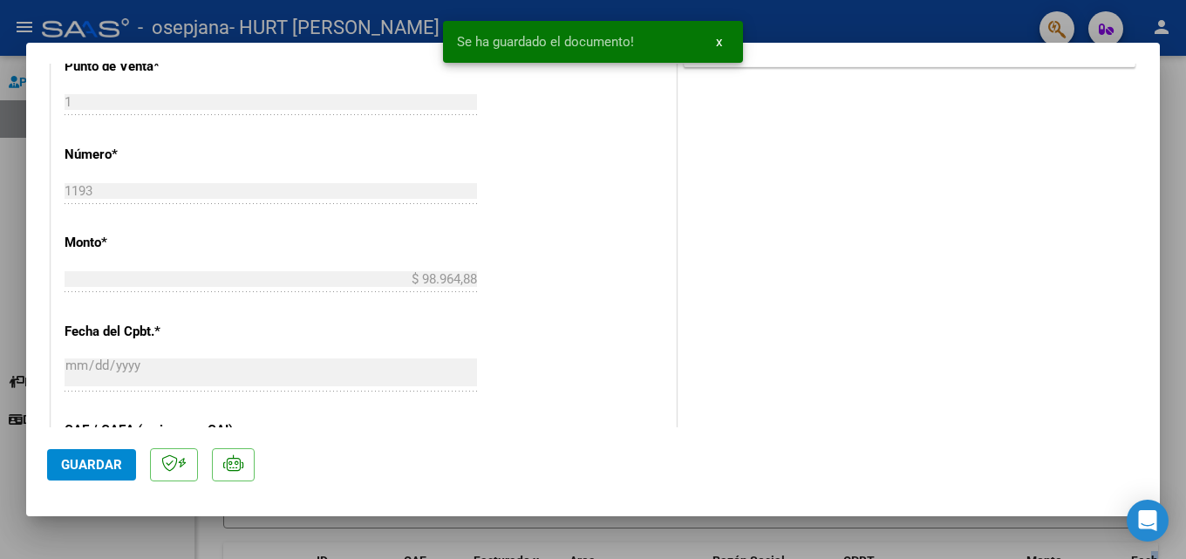
scroll to position [1197, 0]
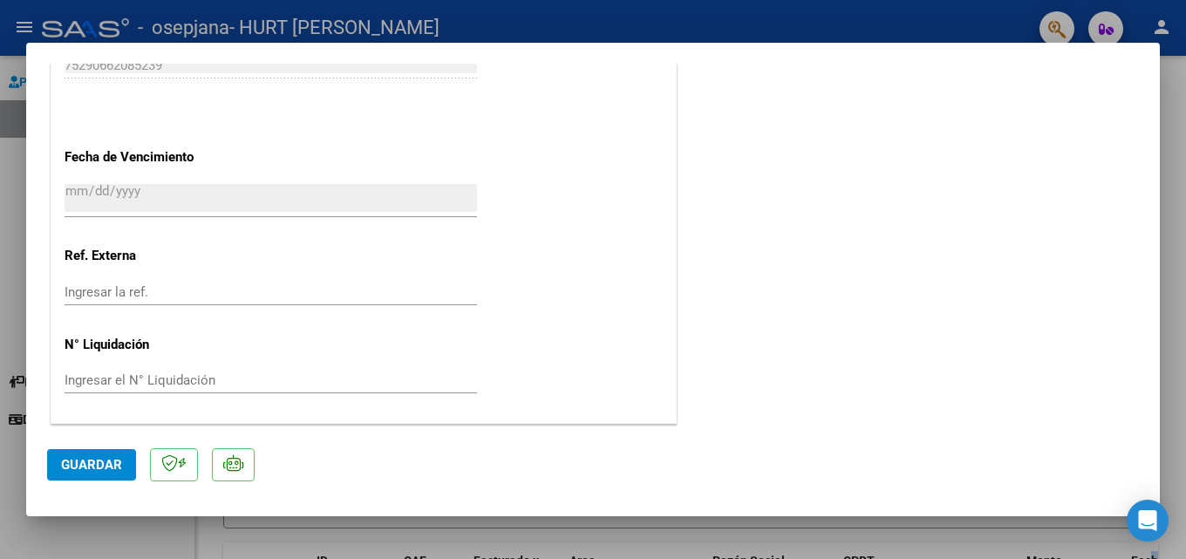
click at [88, 465] on span "Guardar" at bounding box center [91, 465] width 61 height 16
drag, startPoint x: 88, startPoint y: 465, endPoint x: 320, endPoint y: 403, distance: 240.0
click at [320, 403] on mat-dialog-container "COMPROBANTE VER COMPROBANTE ESTADO: Recibida. En proceso de confirmacion/acepta…" at bounding box center [592, 279] width 1133 height 473
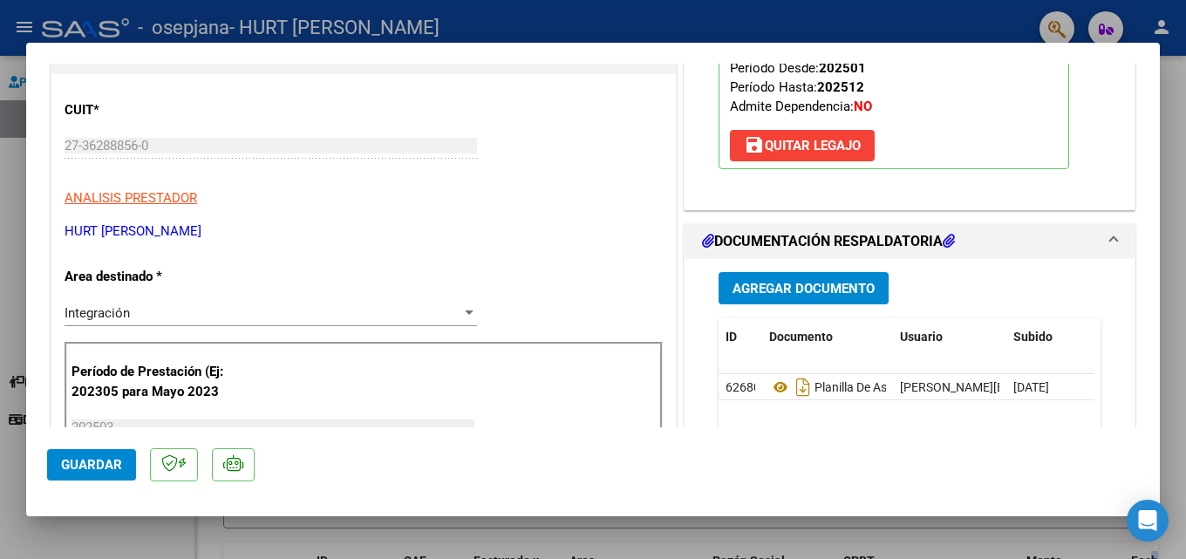
scroll to position [0, 0]
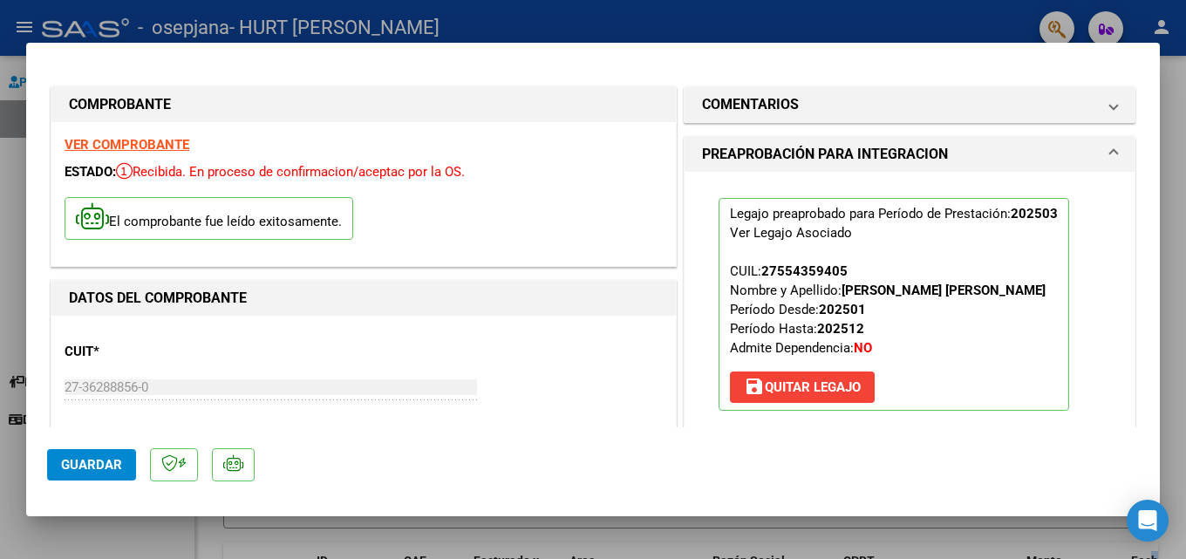
click at [87, 466] on span "Guardar" at bounding box center [91, 465] width 61 height 16
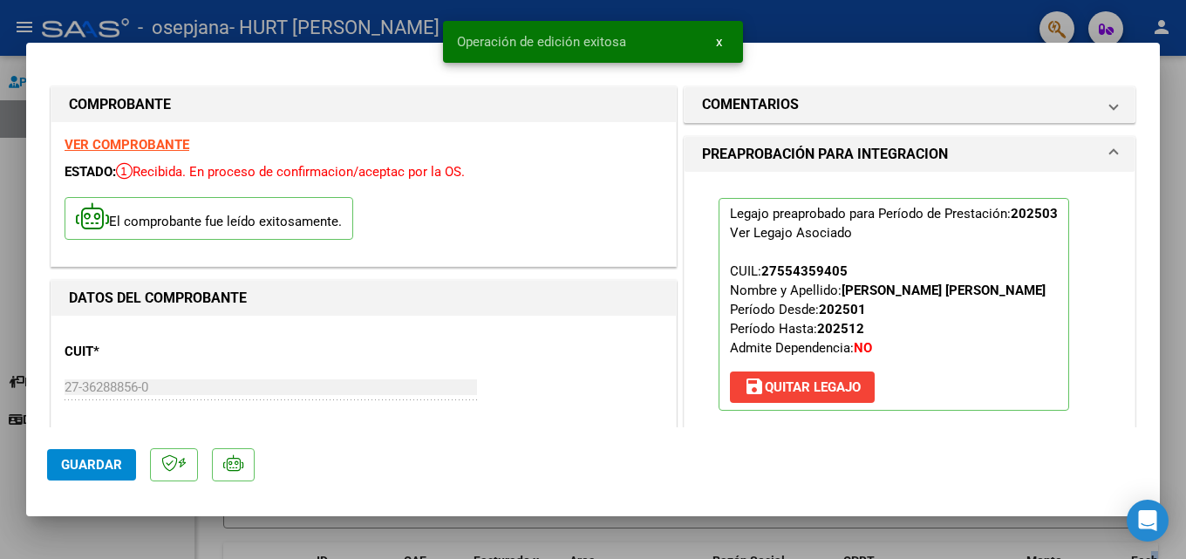
click at [881, 31] on div at bounding box center [593, 279] width 1186 height 559
type input "$ 0,00"
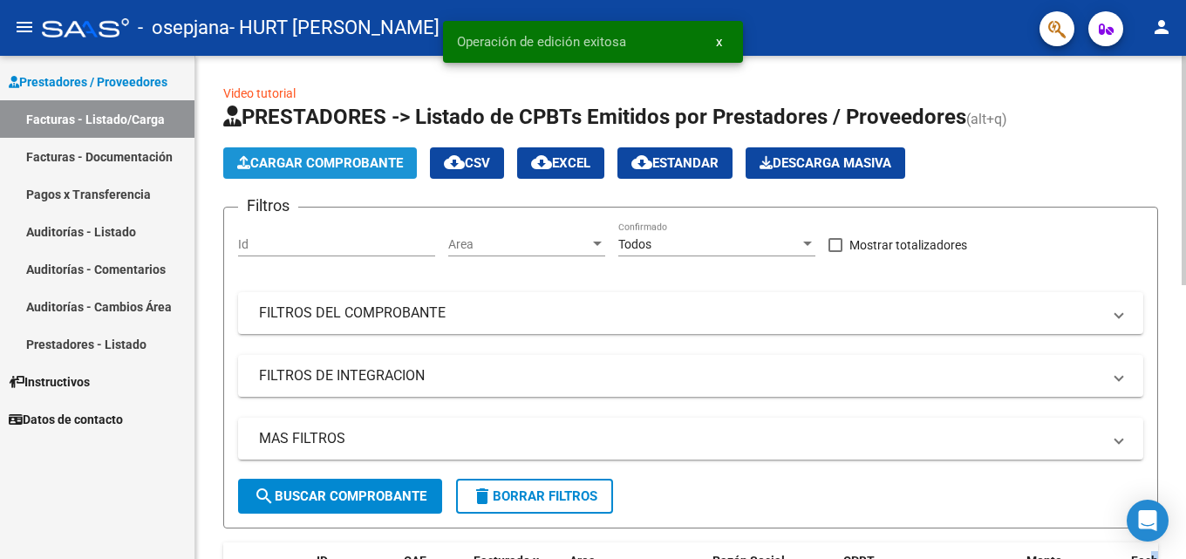
click at [293, 173] on button "Cargar Comprobante" at bounding box center [320, 162] width 194 height 31
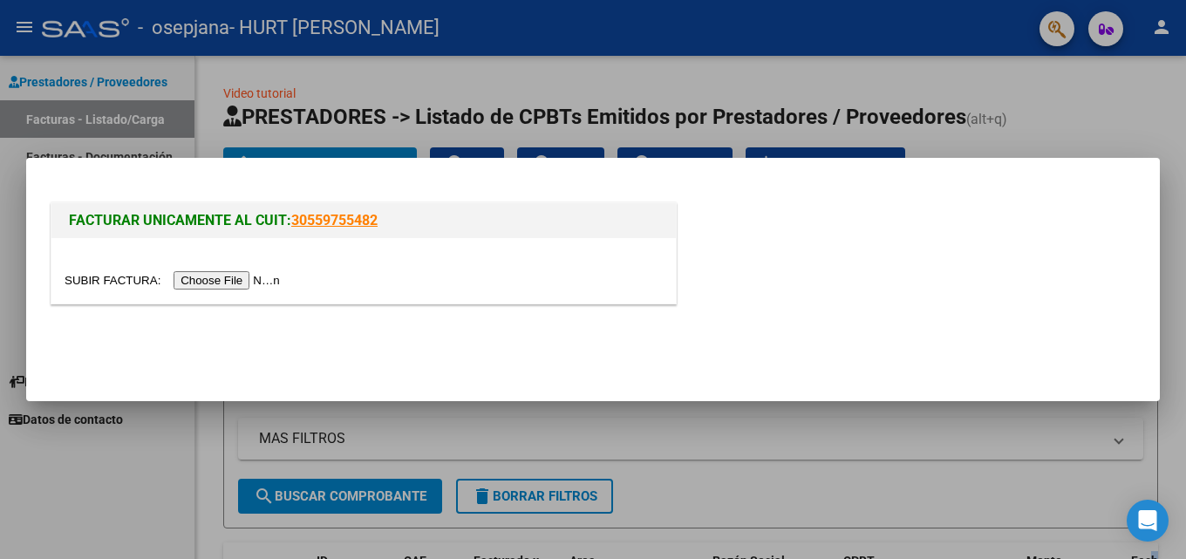
click at [248, 277] on input "file" at bounding box center [175, 280] width 221 height 18
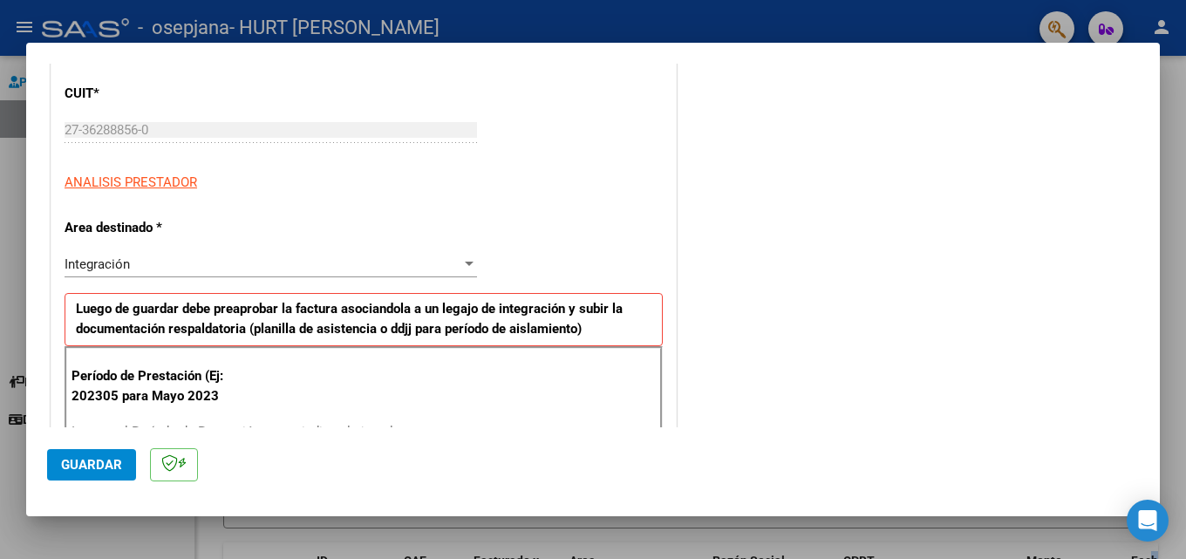
scroll to position [327, 0]
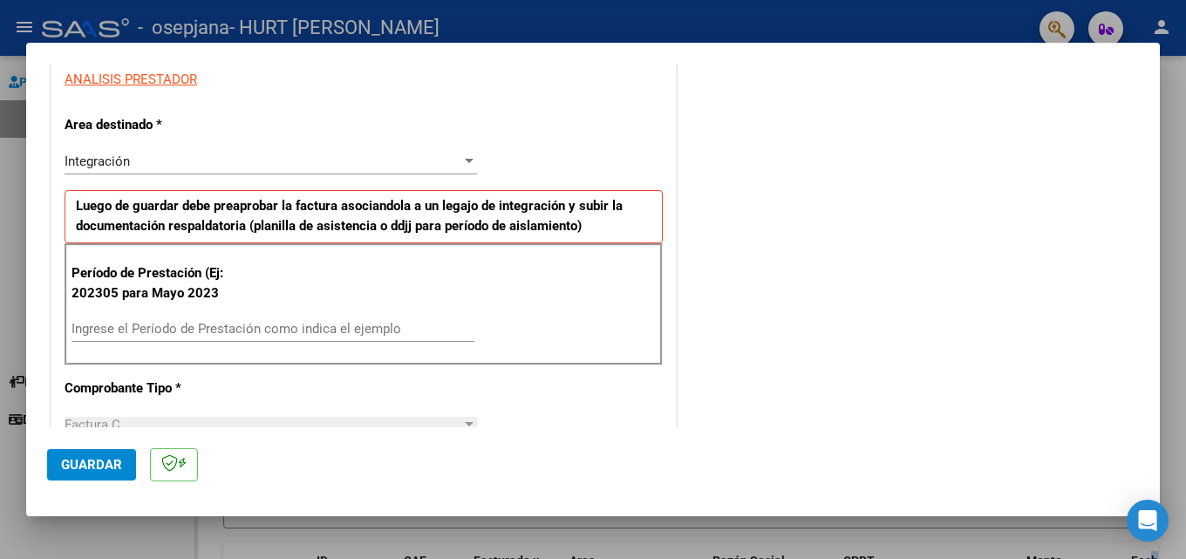
click at [200, 330] on input "Ingrese el Período de Prestación como indica el ejemplo" at bounding box center [272, 329] width 403 height 16
type input "202504"
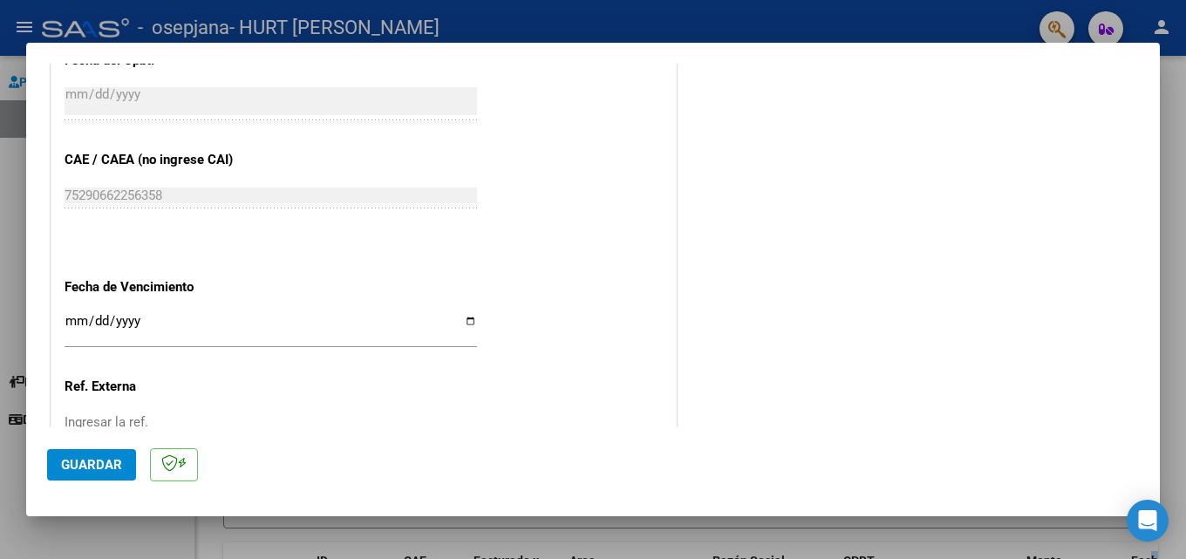
scroll to position [1012, 0]
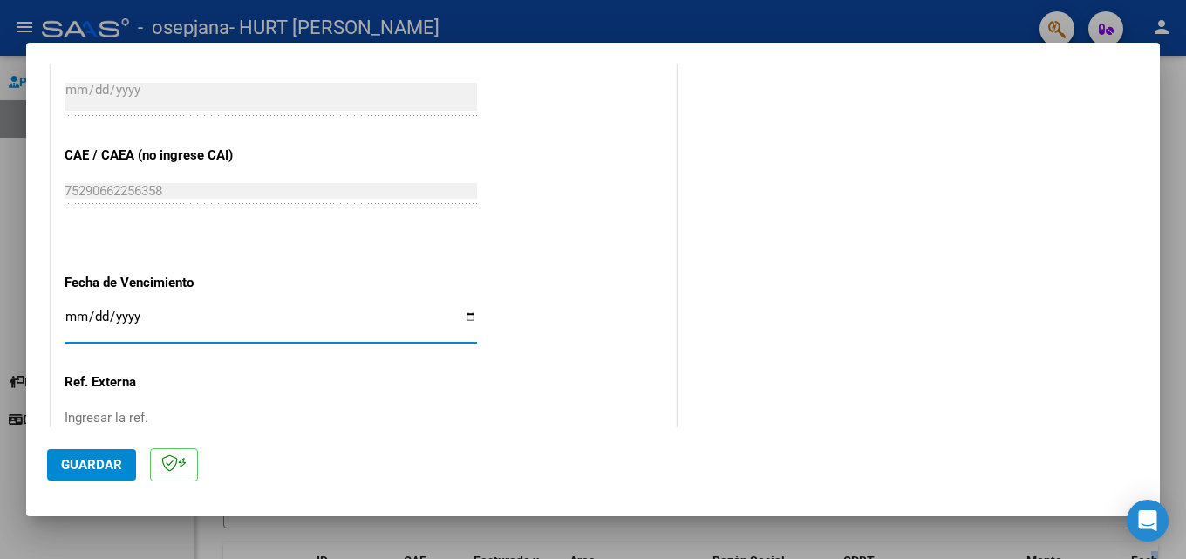
click at [464, 318] on input "Ingresar la fecha" at bounding box center [271, 323] width 412 height 28
type input "[DATE]"
click at [115, 457] on span "Guardar" at bounding box center [91, 465] width 61 height 16
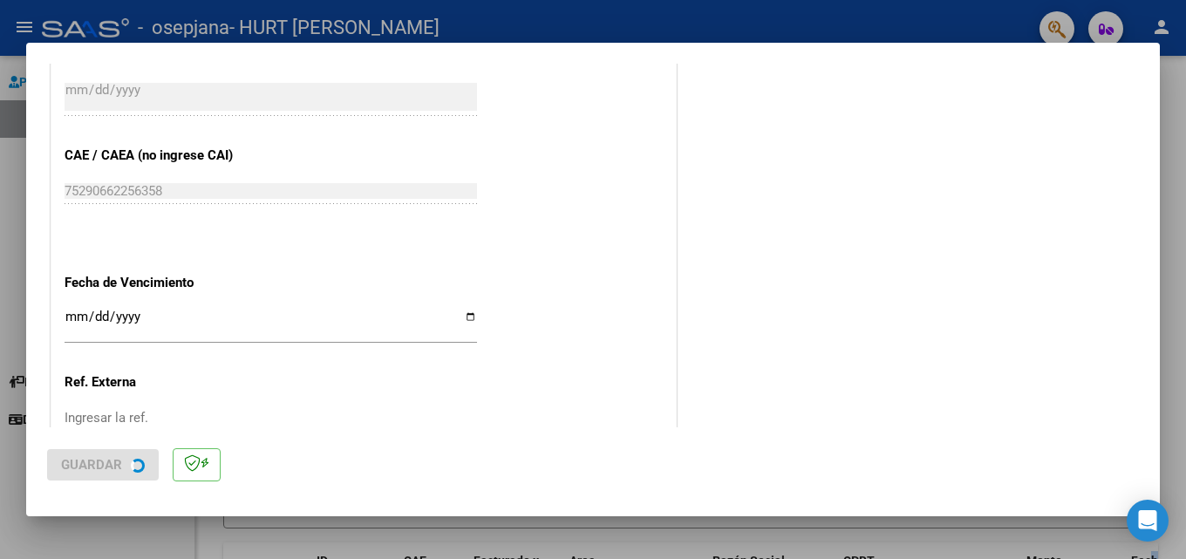
scroll to position [0, 0]
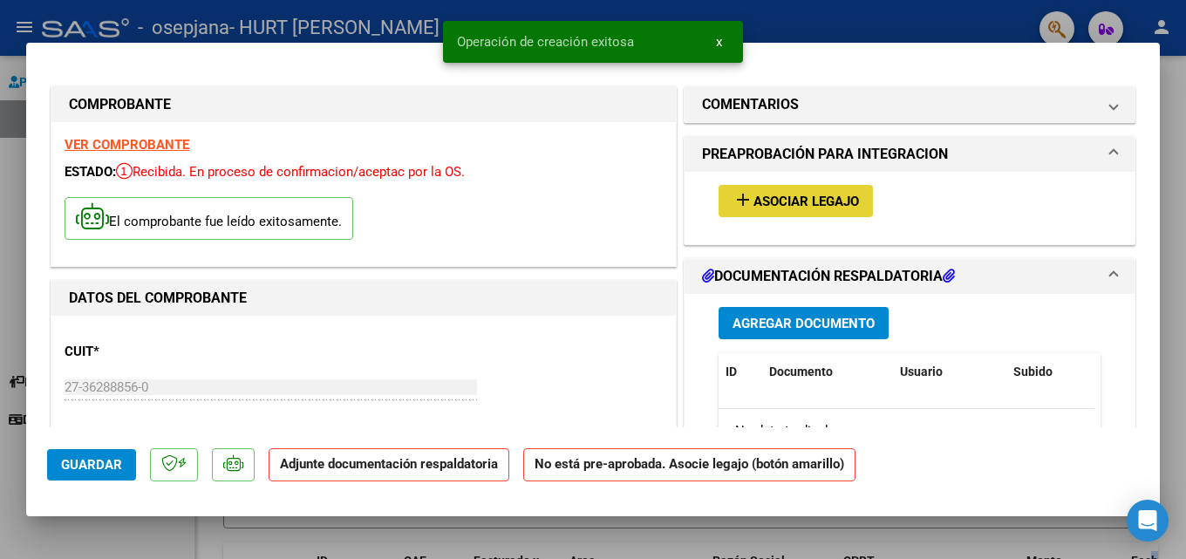
click at [813, 197] on span "Asociar Legajo" at bounding box center [805, 202] width 105 height 16
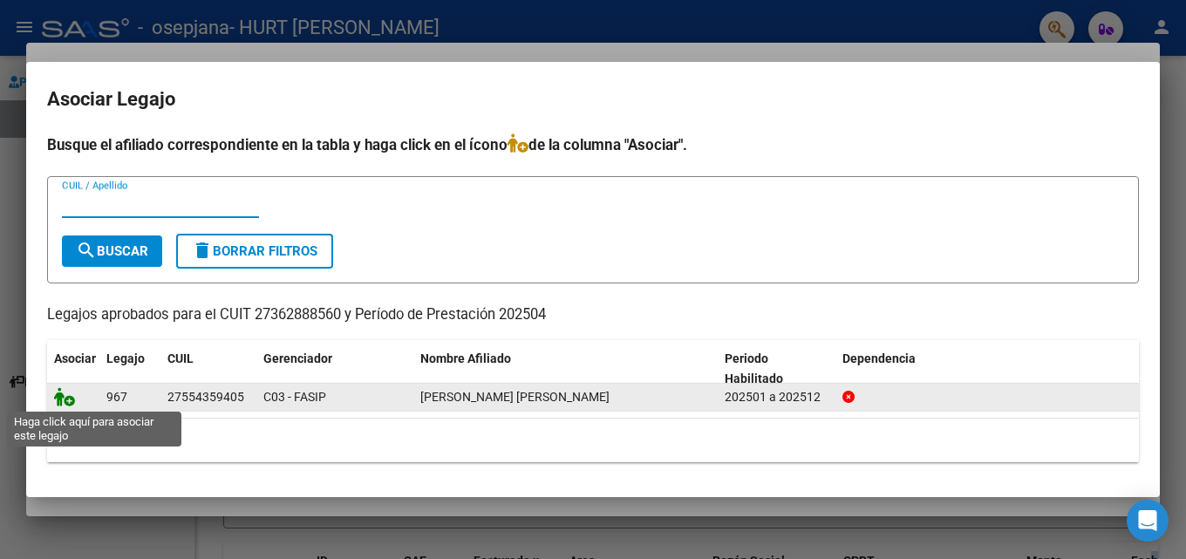
click at [65, 392] on icon at bounding box center [64, 396] width 21 height 19
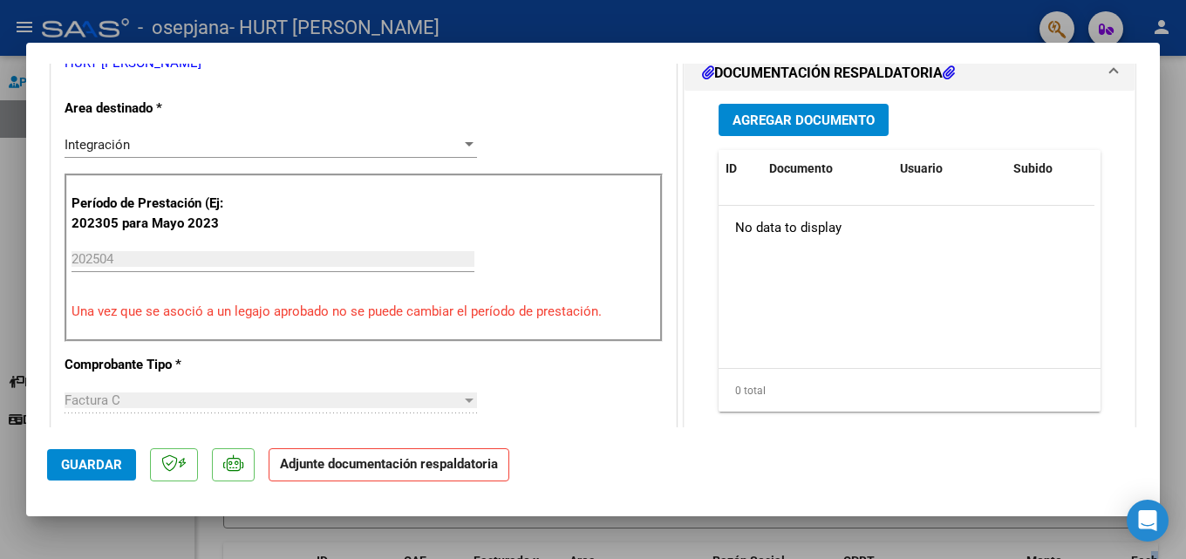
scroll to position [349, 0]
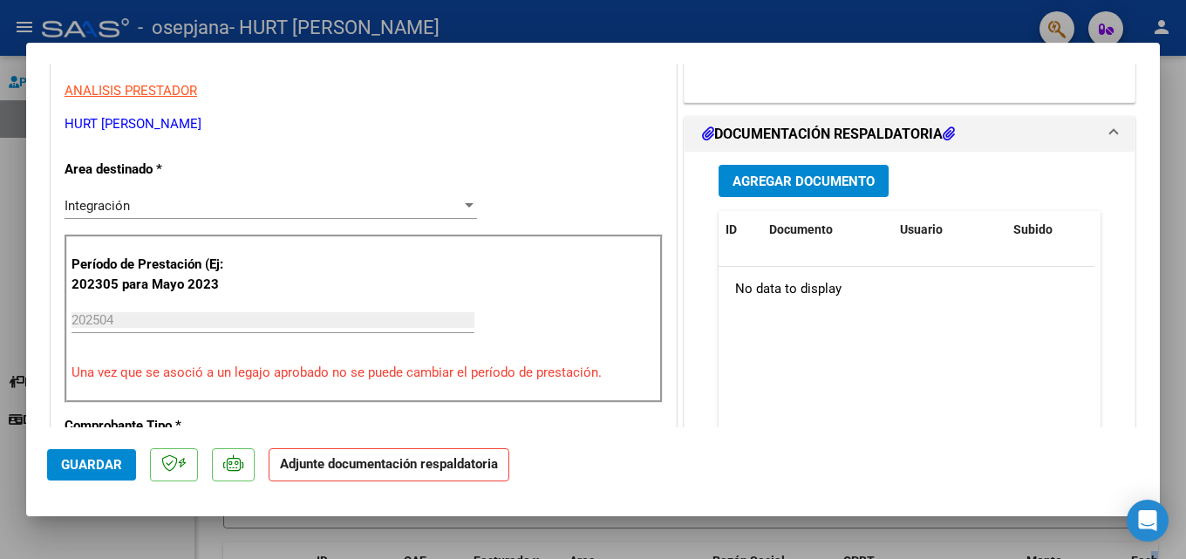
click at [842, 182] on span "Agregar Documento" at bounding box center [803, 181] width 142 height 16
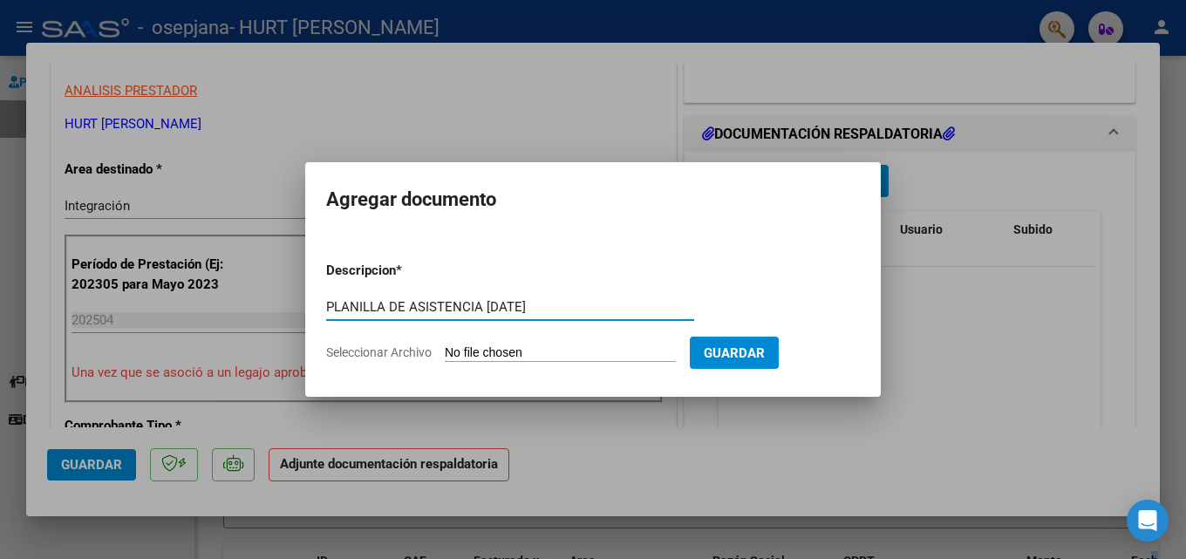
type input "PLANILLA DE ASISTENCIA [DATE]"
click at [555, 354] on input "Seleccionar Archivo" at bounding box center [560, 353] width 231 height 17
type input "C:\fakepath\Planilla [PERSON_NAME][DATE].pdf"
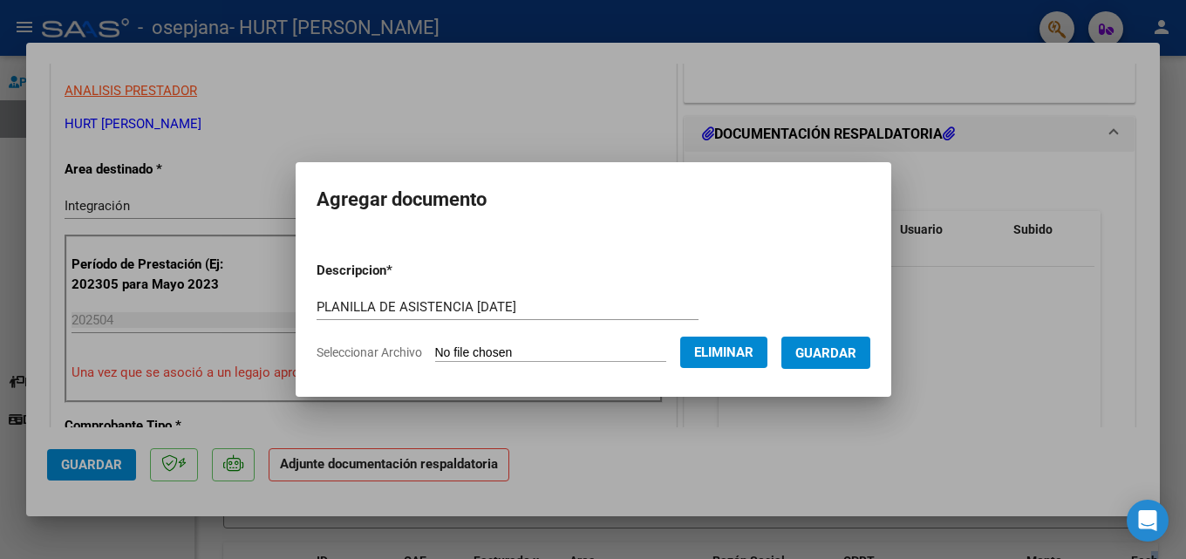
click at [847, 355] on span "Guardar" at bounding box center [825, 353] width 61 height 16
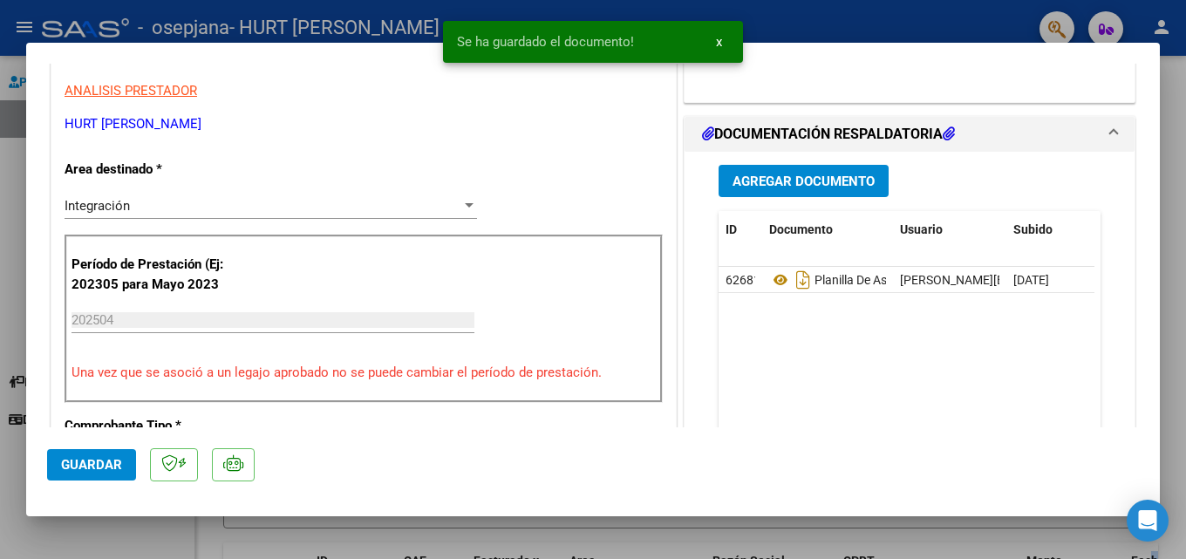
scroll to position [915, 0]
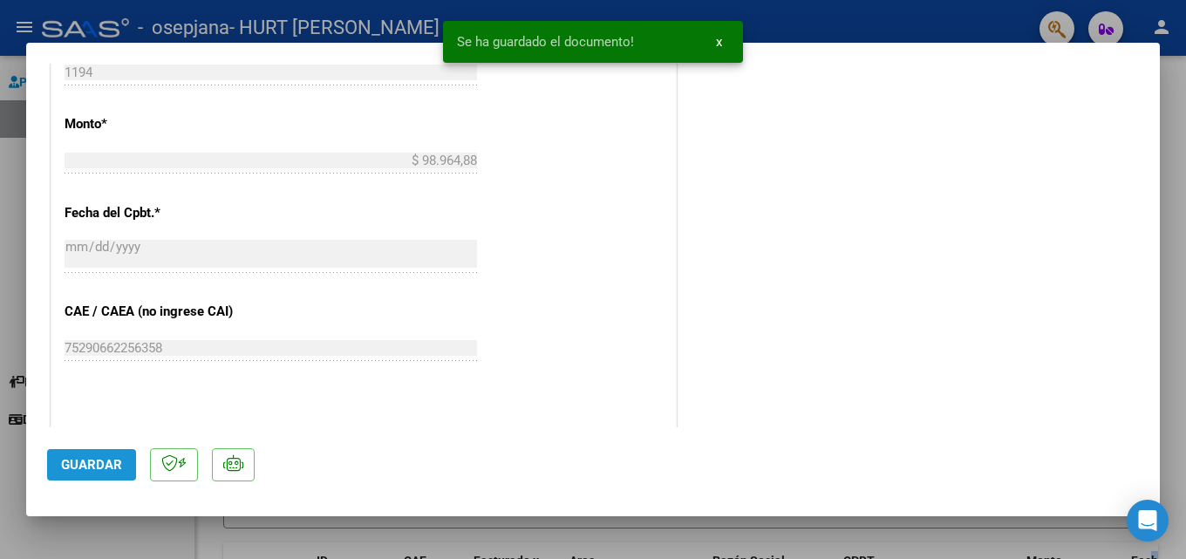
click at [123, 460] on button "Guardar" at bounding box center [91, 464] width 89 height 31
click at [1180, 119] on div at bounding box center [593, 279] width 1186 height 559
type input "$ 0,00"
